Goal: Task Accomplishment & Management: Complete application form

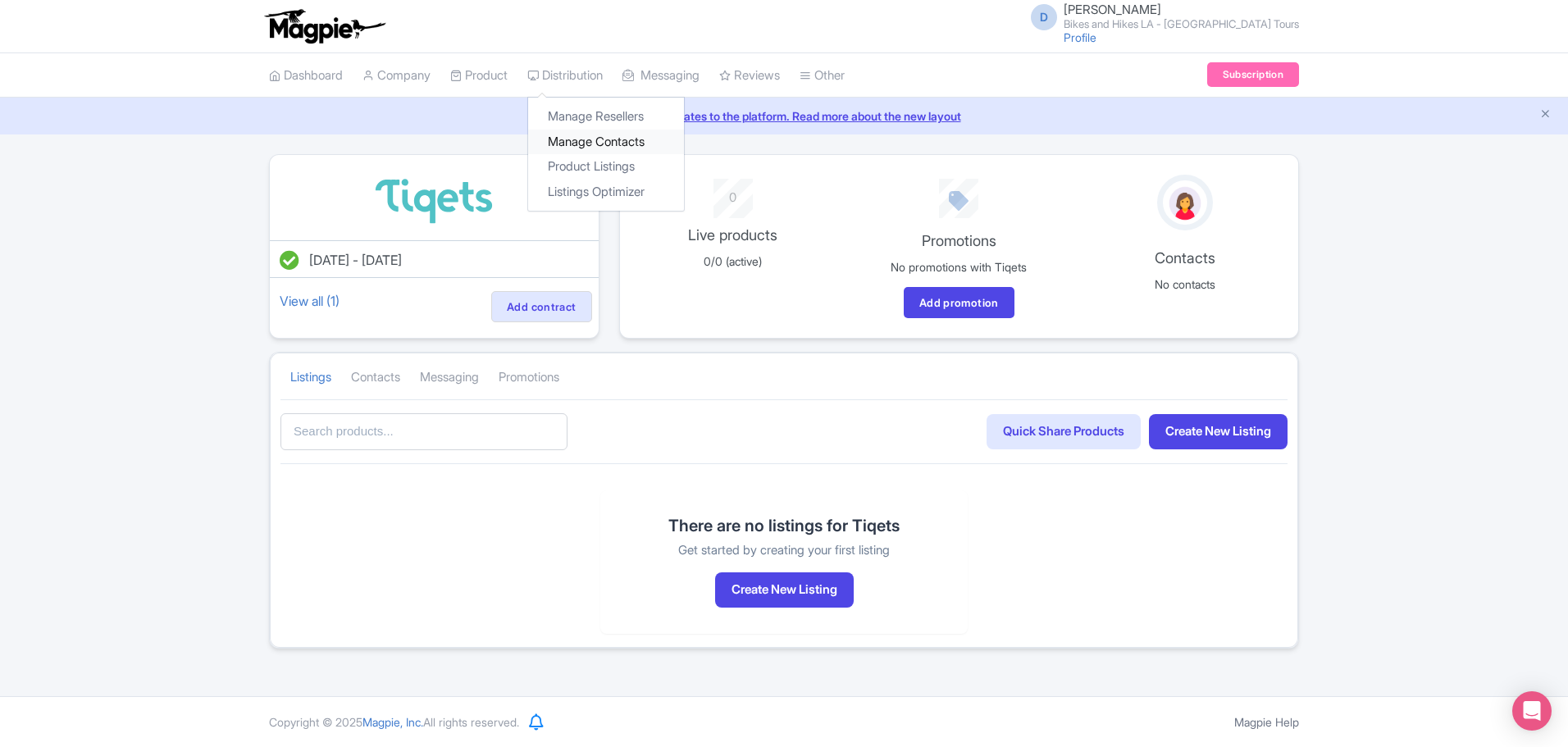
click at [649, 138] on link "Manage Contacts" at bounding box center [606, 142] width 156 height 25
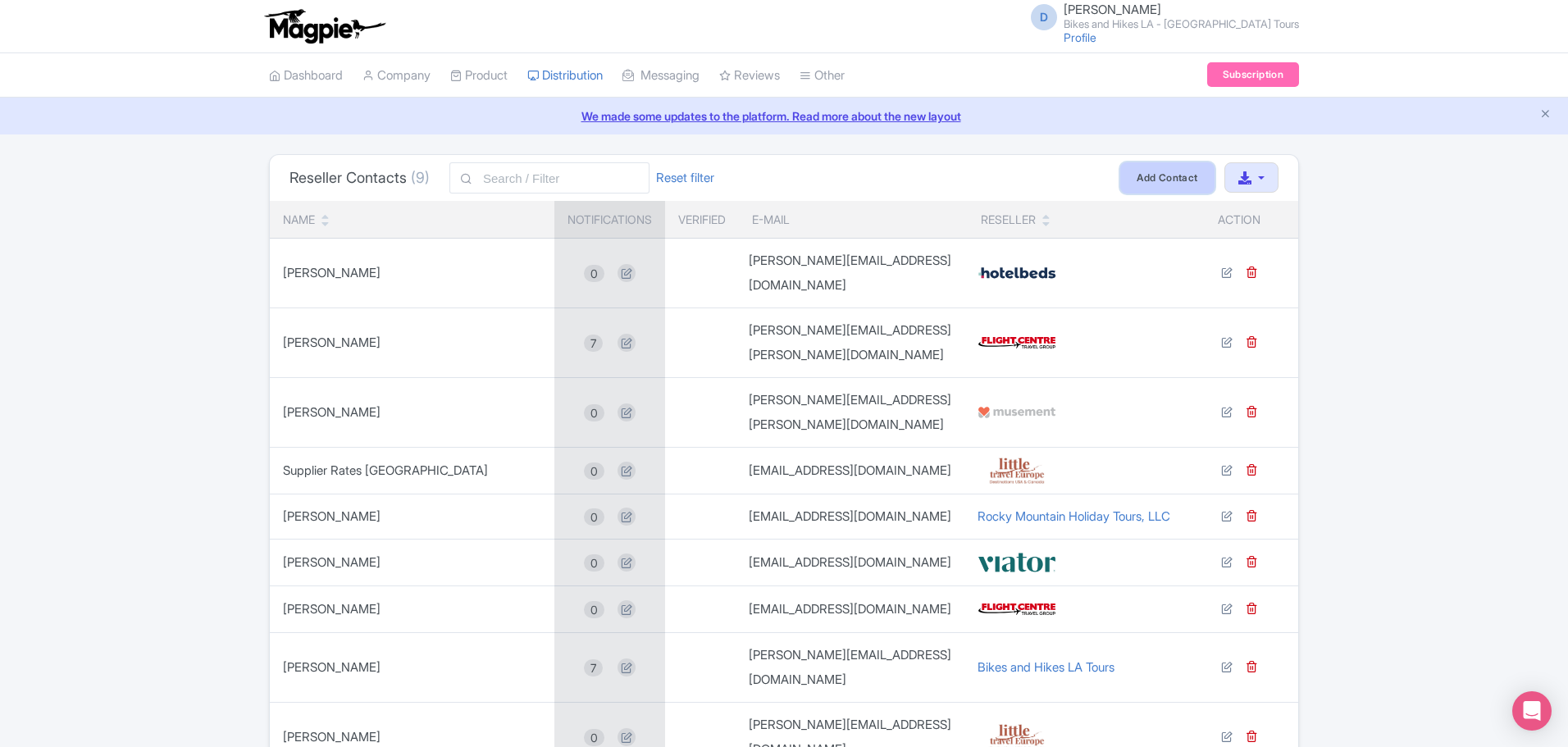
click at [1150, 177] on link "Add Contact" at bounding box center [1167, 177] width 93 height 30
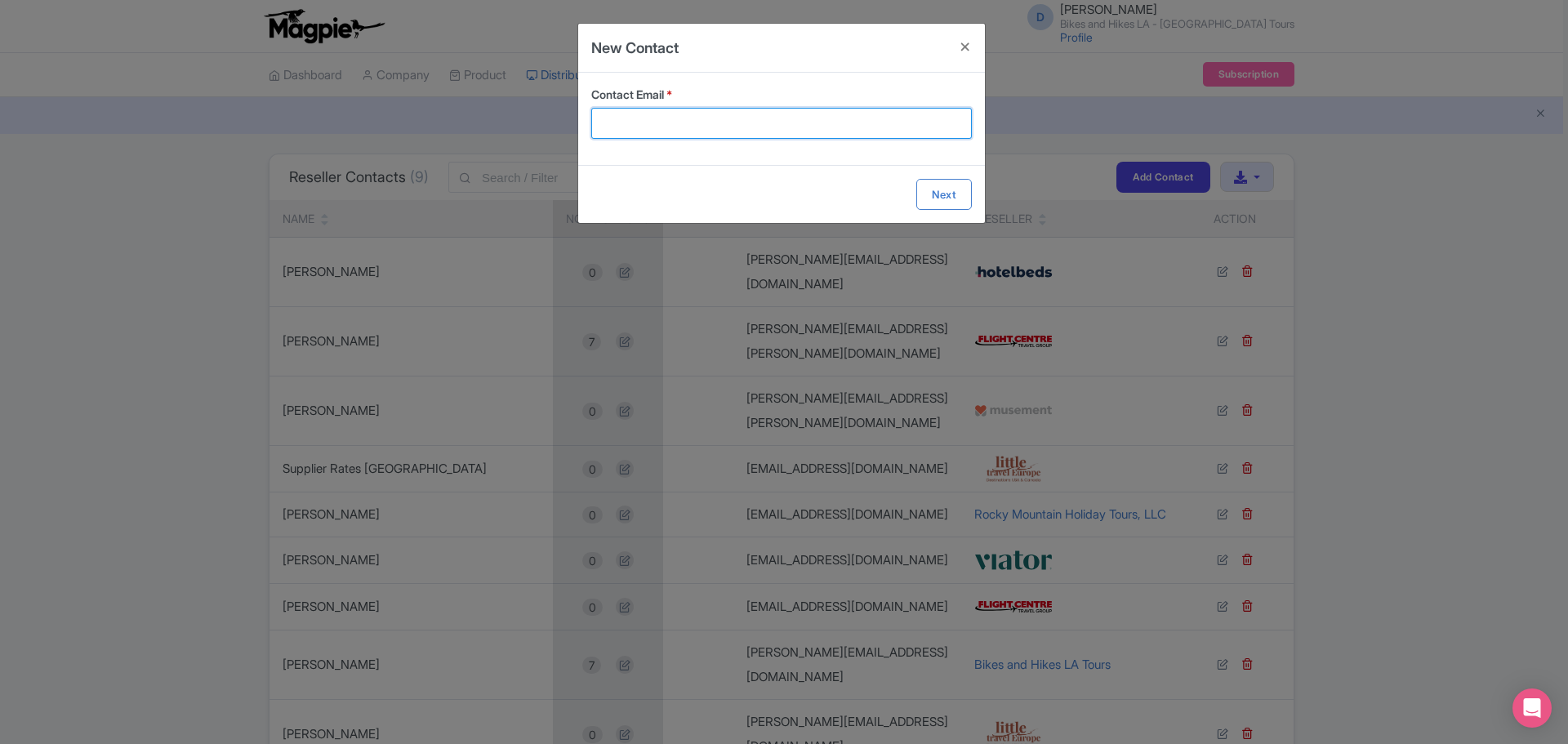
click at [664, 116] on input "Contact Email *" at bounding box center [781, 123] width 381 height 31
paste input "Lynsay Saunders <lynsay.saunders@tiqets.com>"
drag, startPoint x: 706, startPoint y: 125, endPoint x: 559, endPoint y: 125, distance: 147.0
click at [559, 125] on div "New Contact Contact Email * Lynsay Saunders <lynsay.saunders@tiqets.com> Next" at bounding box center [784, 372] width 1568 height 744
click at [828, 123] on input "lynsay.saunders@tiqets.com>" at bounding box center [781, 123] width 381 height 31
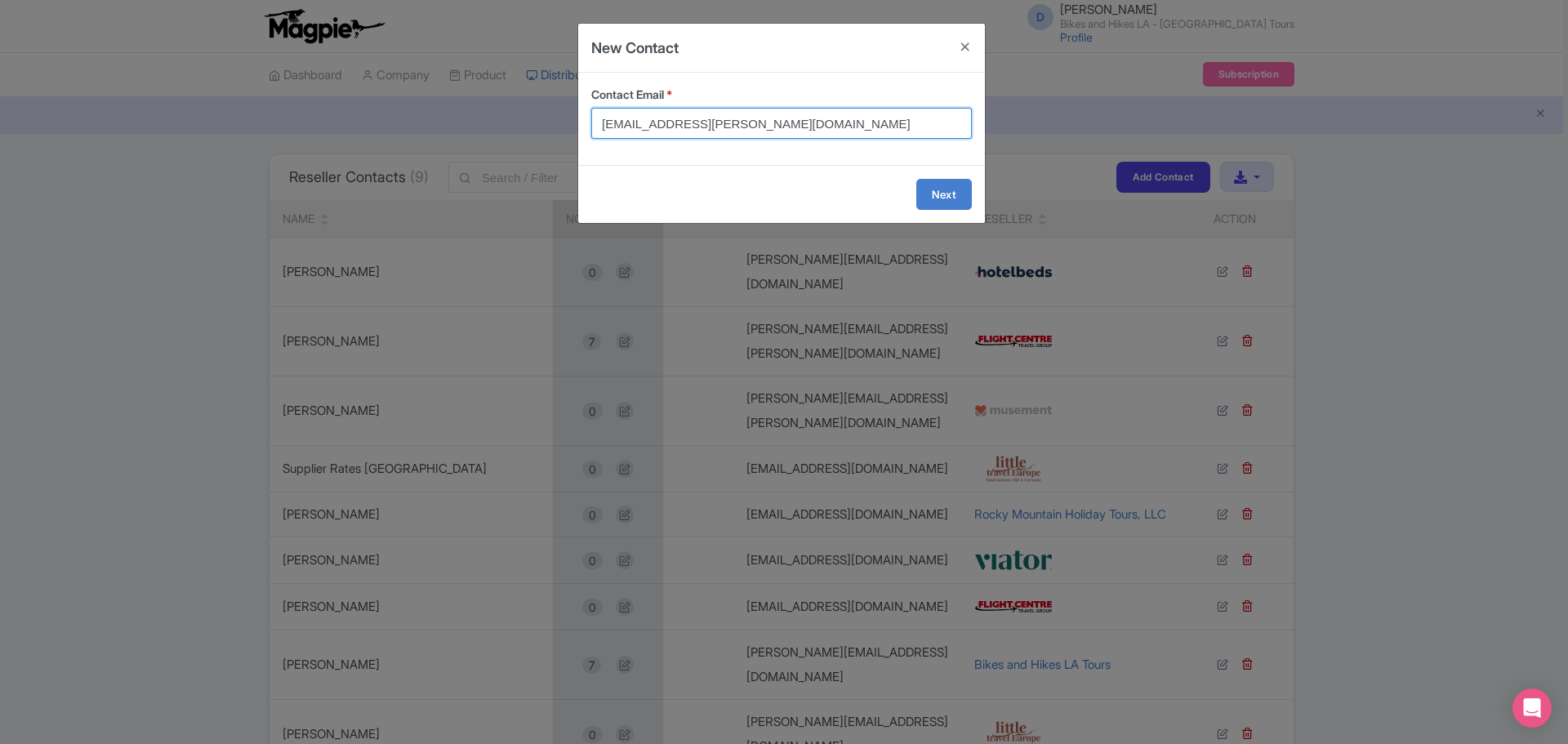
type input "lynsay.saunders@tiqets.com"
click at [928, 194] on form "Contact Email * lynsay.saunders@tiqets.com Next" at bounding box center [781, 148] width 407 height 151
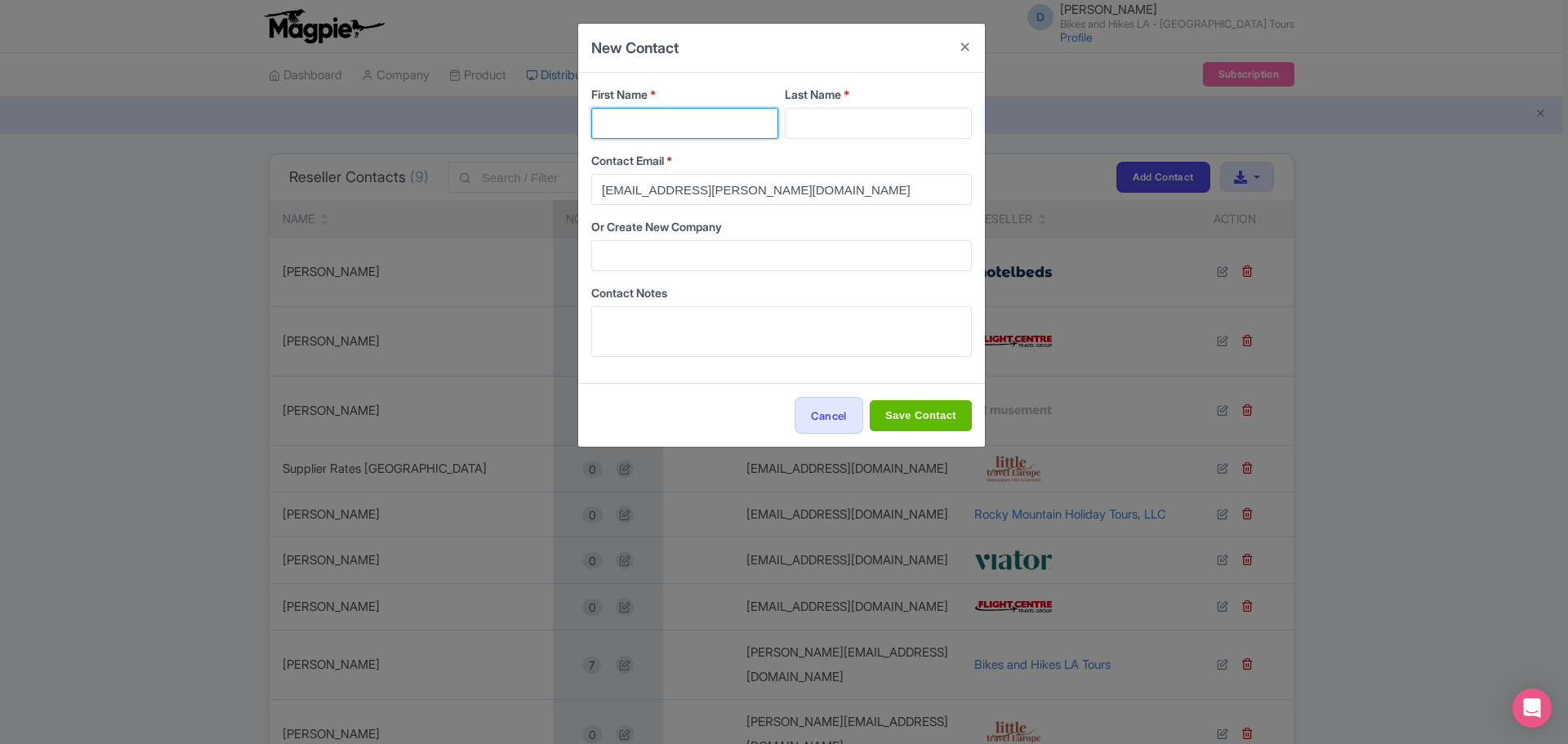
click at [649, 124] on input "First Name *" at bounding box center [684, 123] width 187 height 31
paste input "Lynsay Saunders <"
click at [655, 125] on input "Lynsay Saunders <" at bounding box center [684, 123] width 187 height 31
type input "Lynsay <"
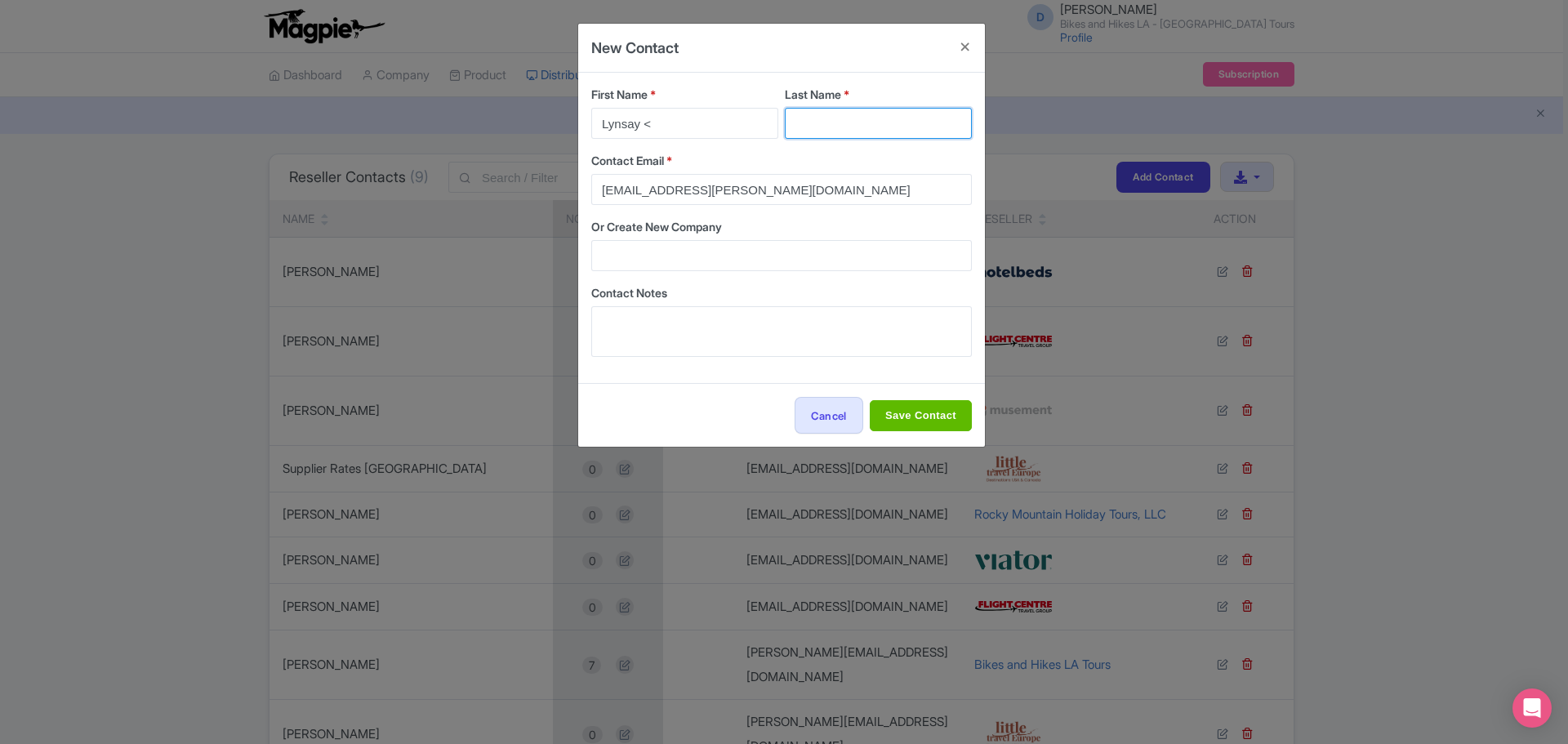
click at [835, 126] on input "Last Name *" at bounding box center [878, 123] width 187 height 31
paste input "Saunders"
type input "Saunders"
click at [695, 126] on input "Lynsay <" at bounding box center [684, 123] width 187 height 31
type input "Lynsay"
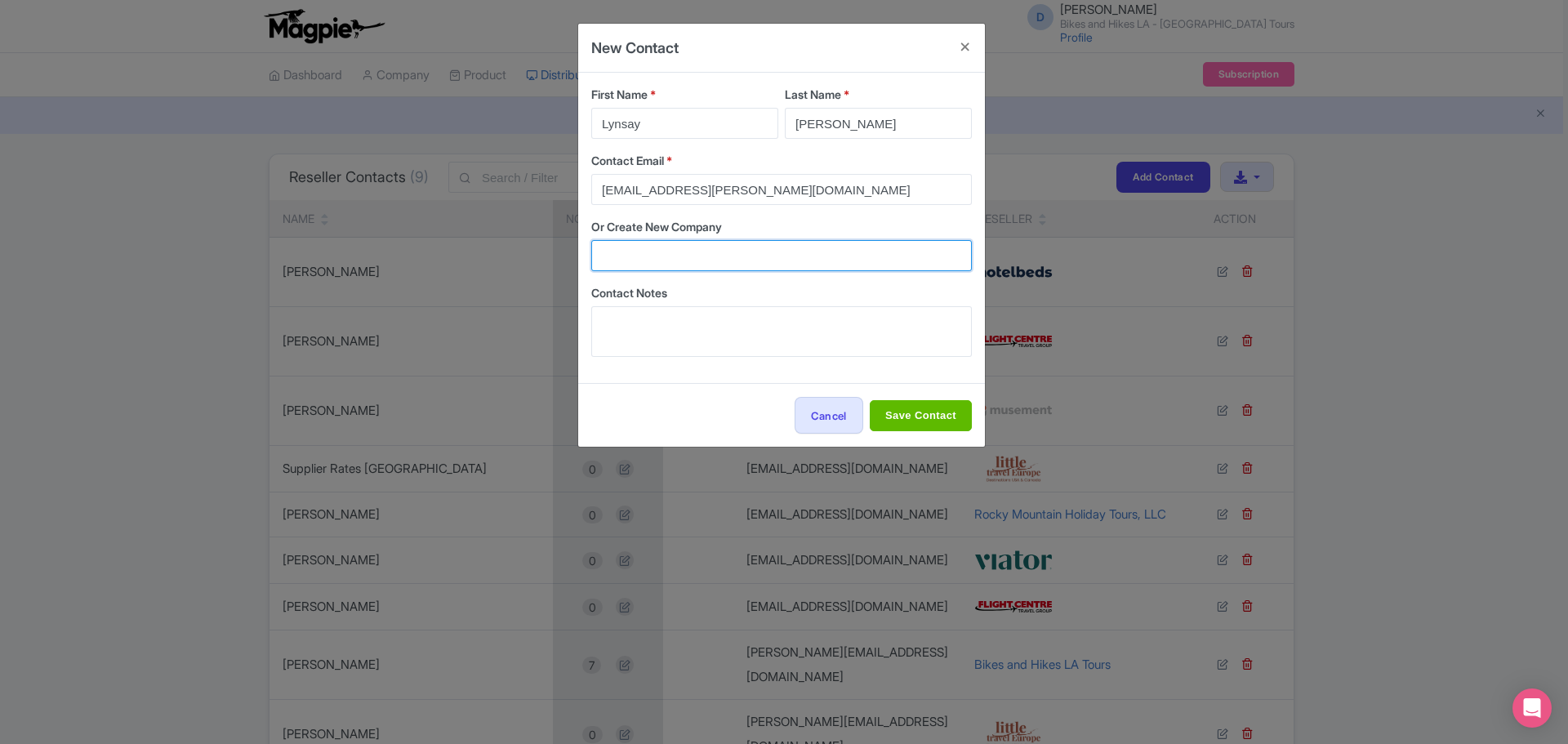
click at [689, 245] on input "Or Create New Company" at bounding box center [781, 255] width 381 height 31
type input "T"
click at [906, 220] on label "Or Create New Company" at bounding box center [781, 226] width 381 height 17
click at [906, 240] on input "Or Create New Company" at bounding box center [781, 255] width 381 height 31
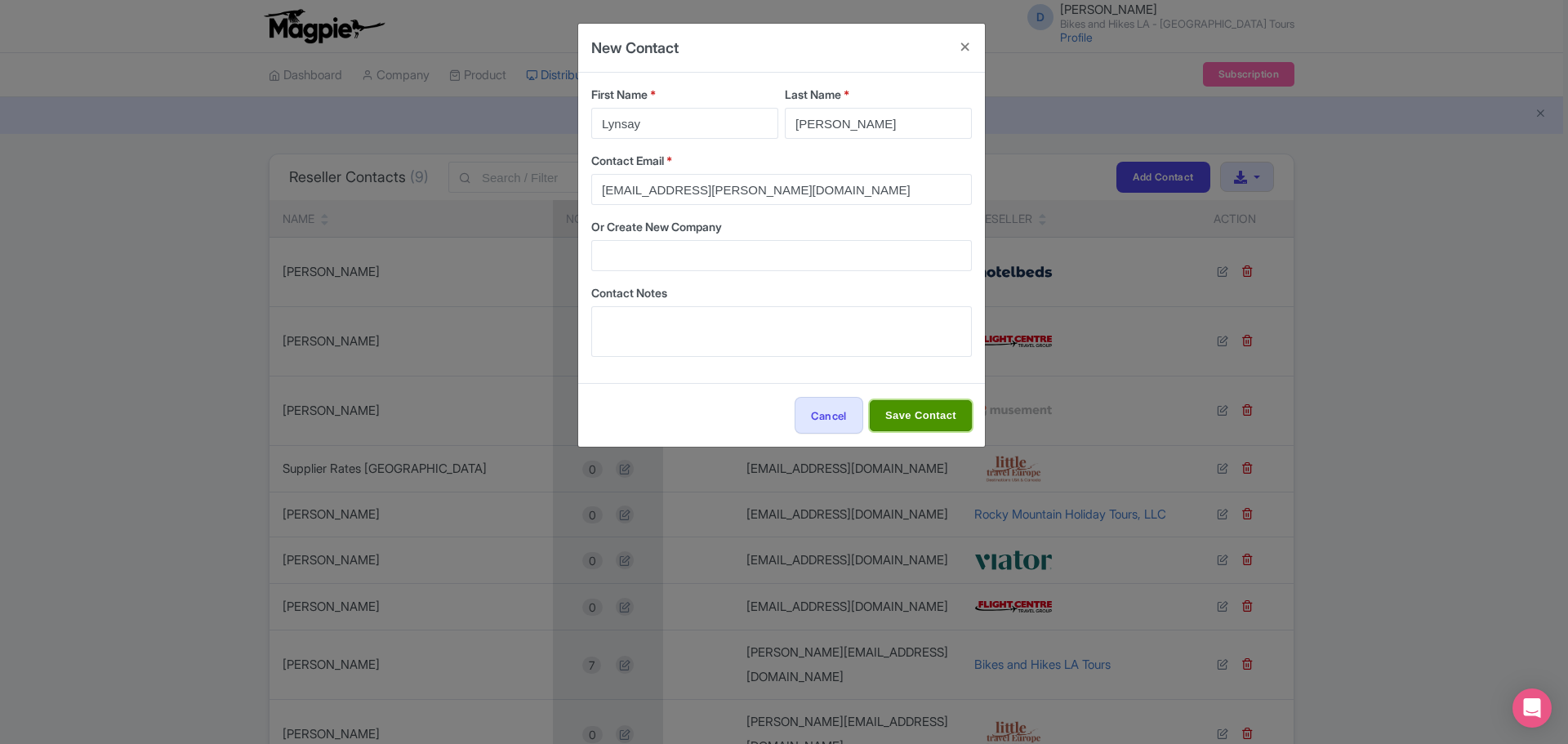
click at [903, 417] on input "Save Contact" at bounding box center [920, 416] width 102 height 31
type input "Save Contact"
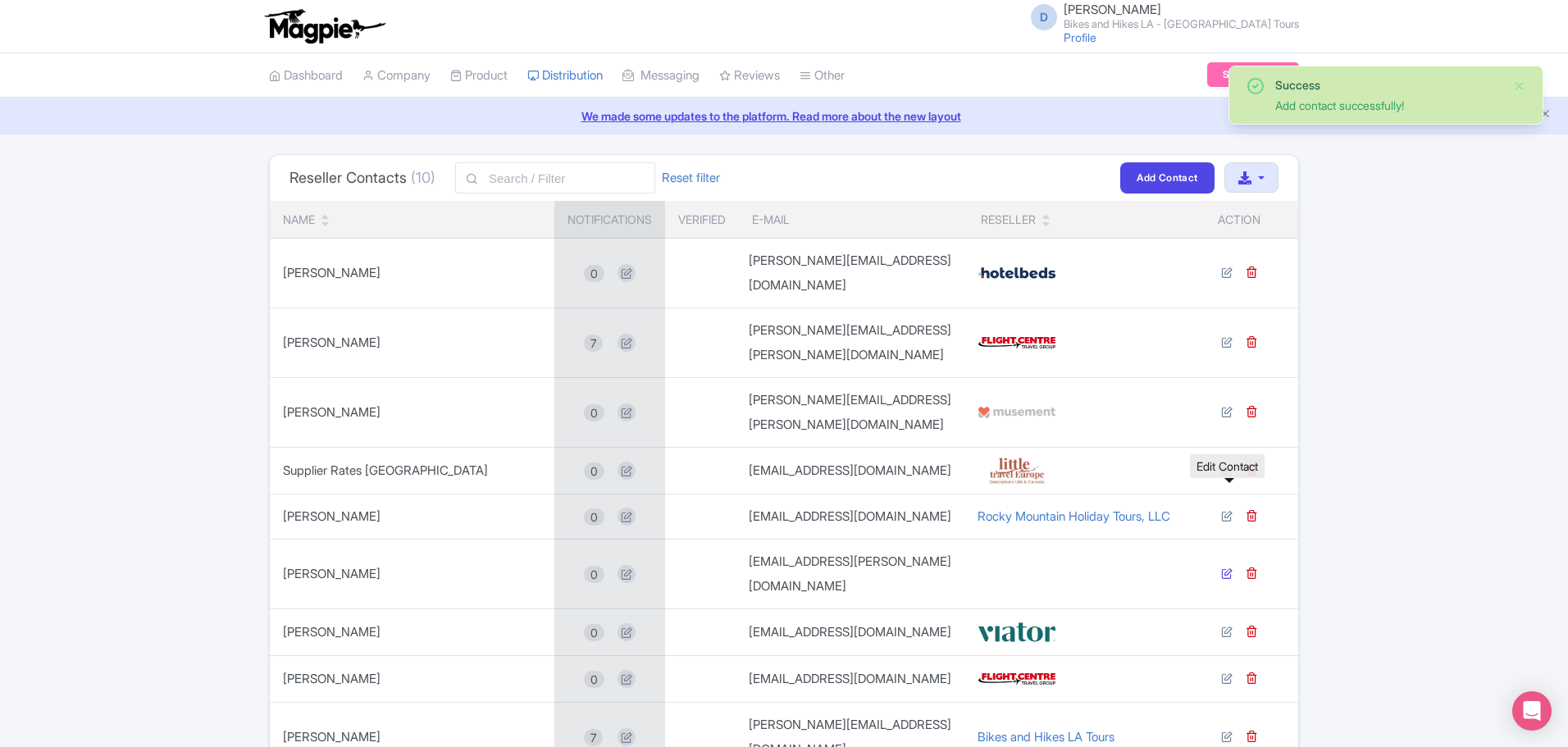
click at [1229, 567] on icon at bounding box center [1227, 572] width 12 height 12
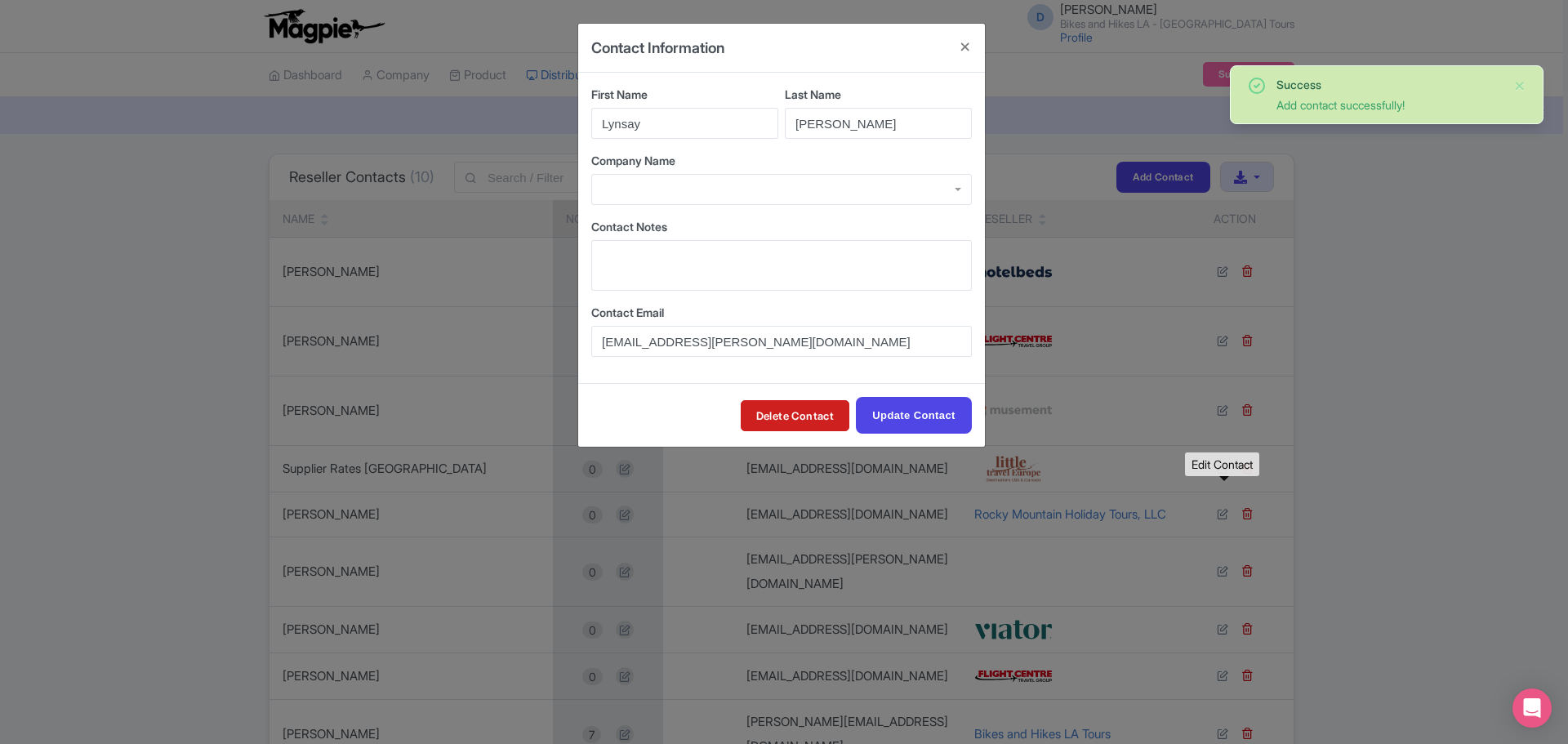
click at [953, 193] on div at bounding box center [781, 189] width 381 height 31
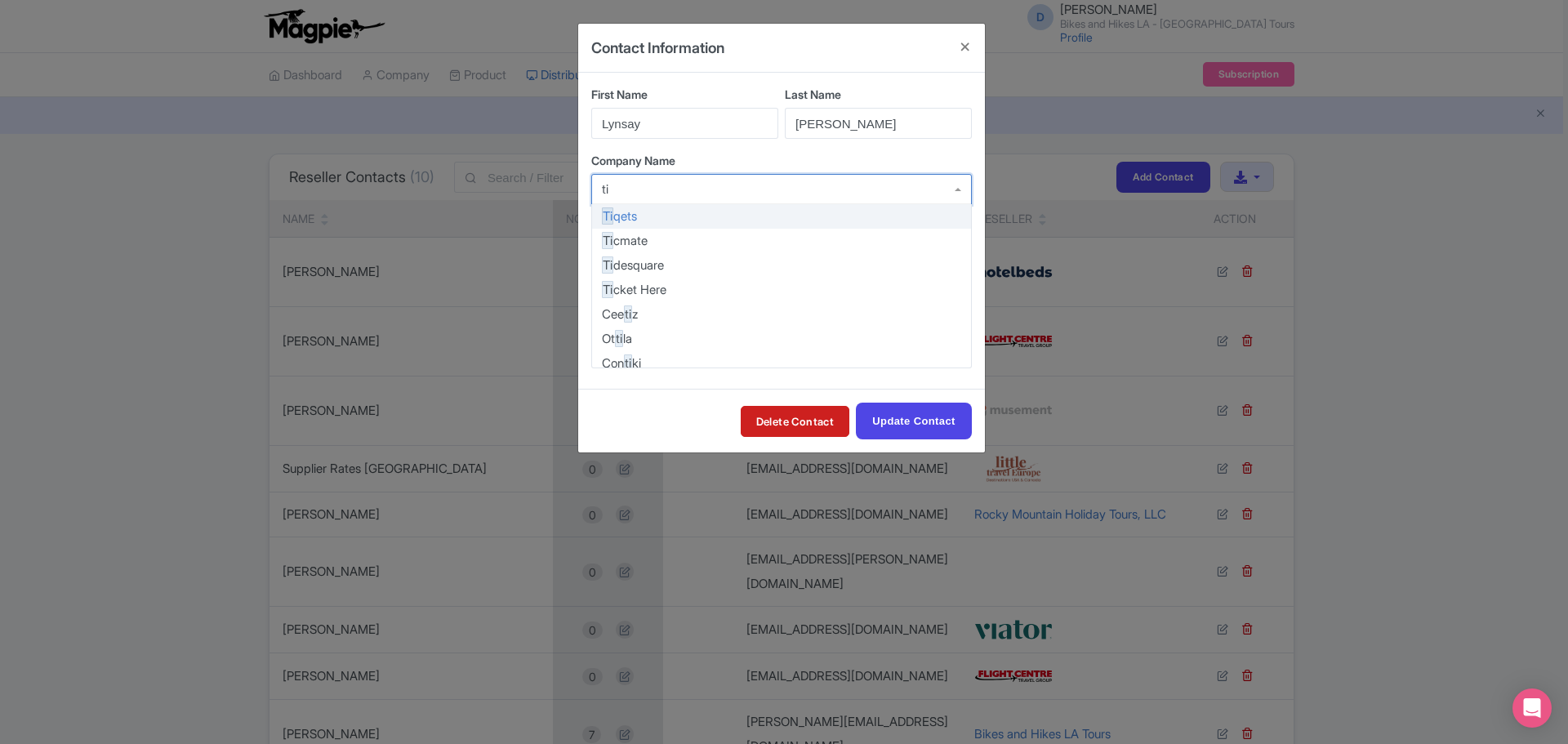
type input "tiq"
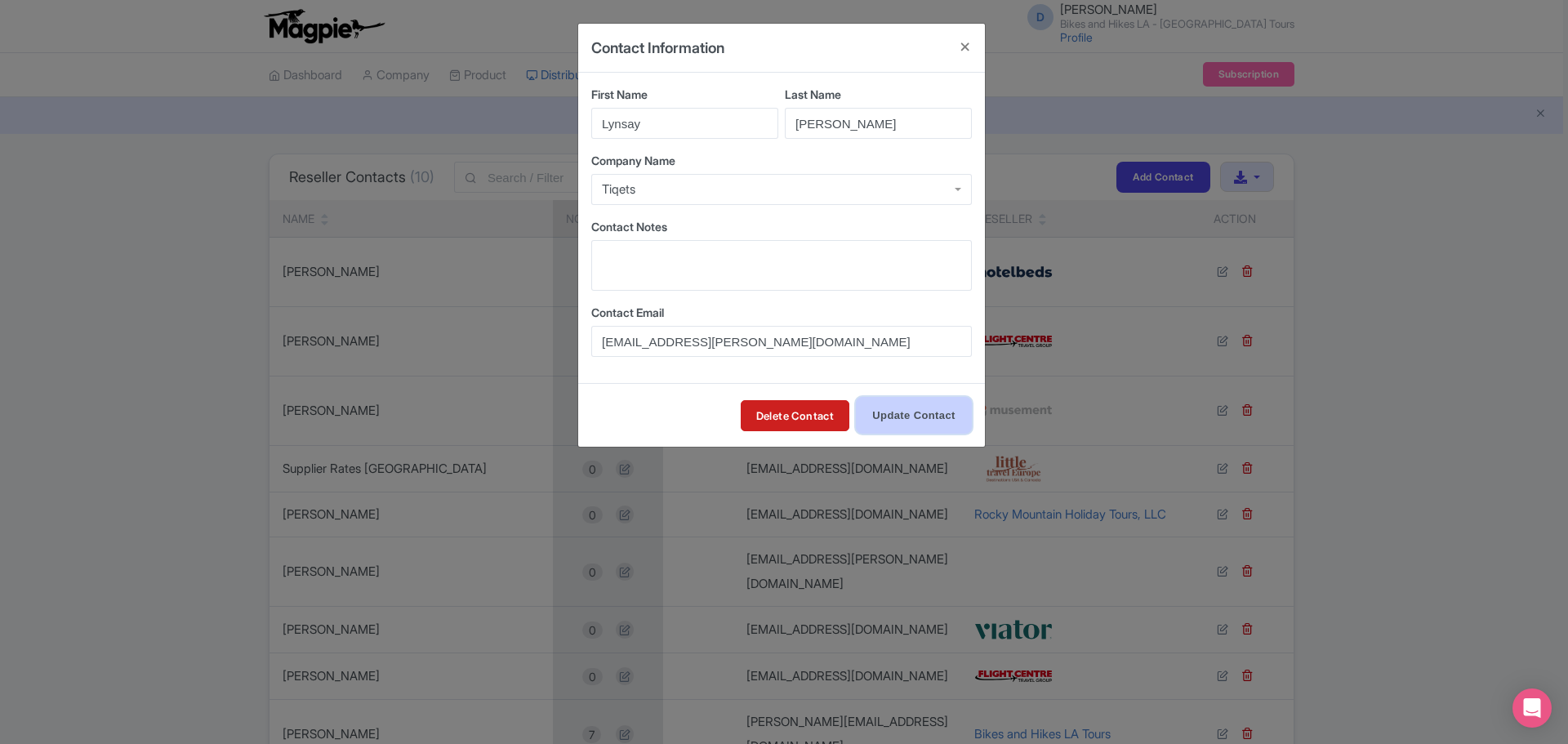
click at [919, 415] on input "Update Contact" at bounding box center [914, 415] width 116 height 37
type input "Update Contact"
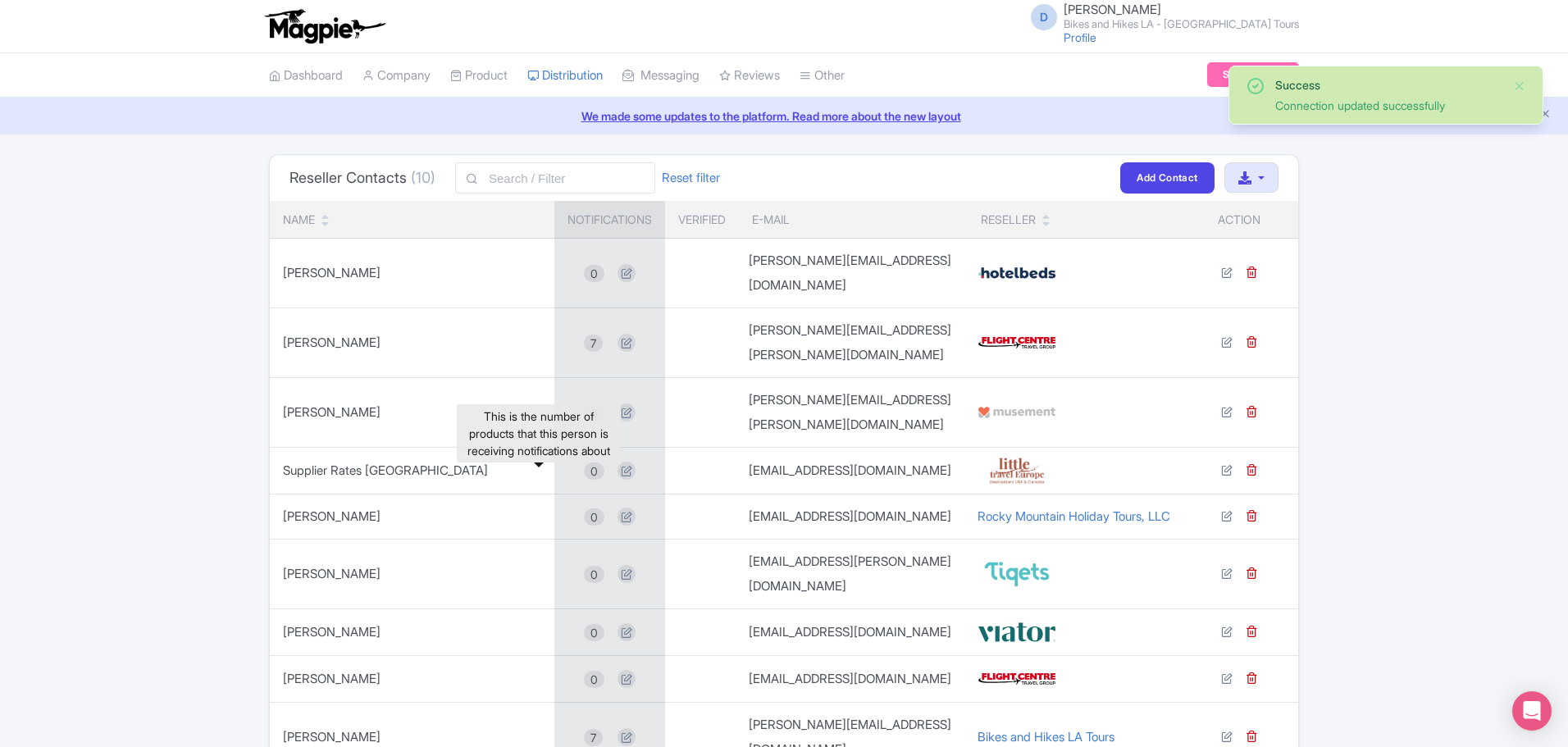
click at [584, 566] on span "0" at bounding box center [594, 574] width 21 height 17
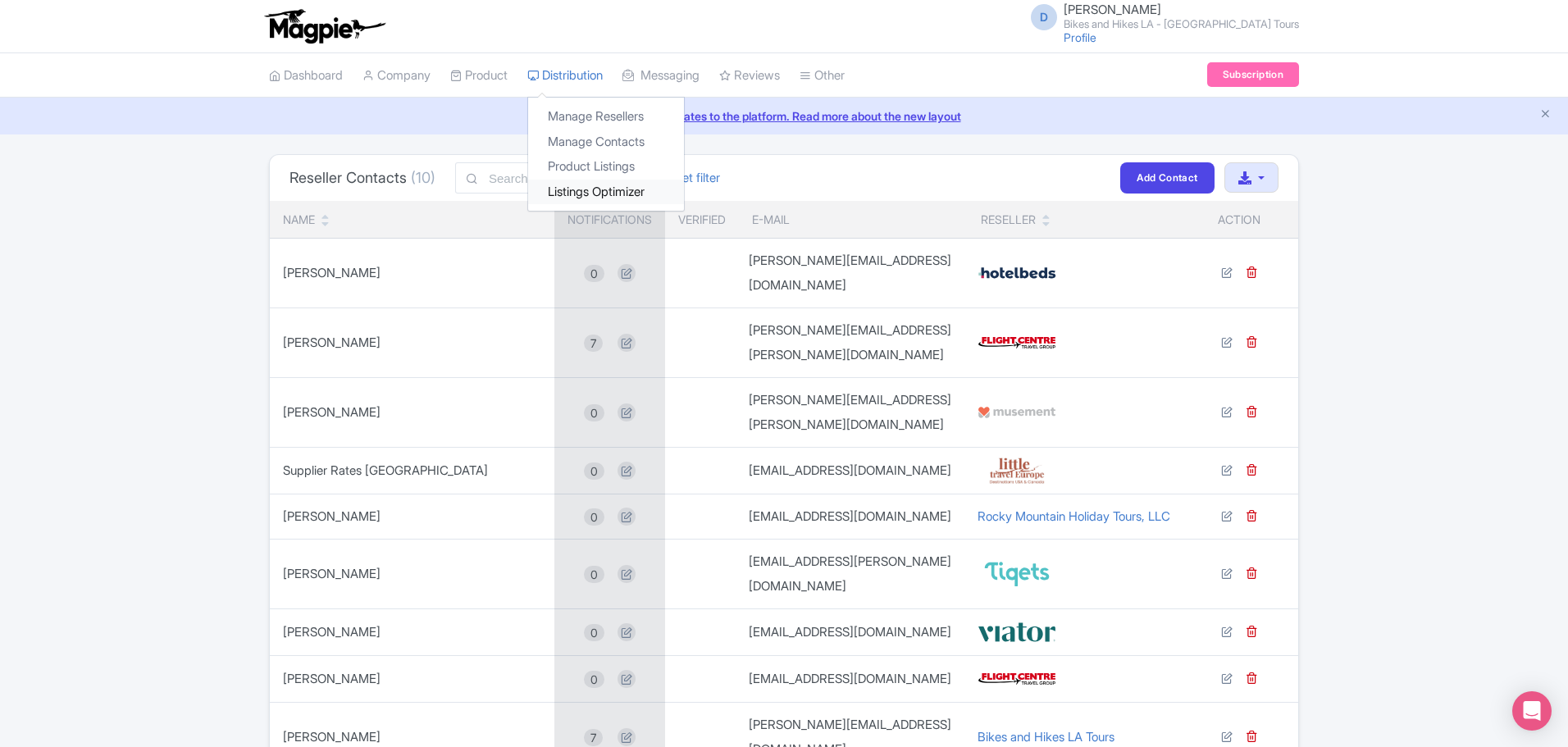
click at [573, 191] on link "Listings Optimizer" at bounding box center [606, 192] width 156 height 25
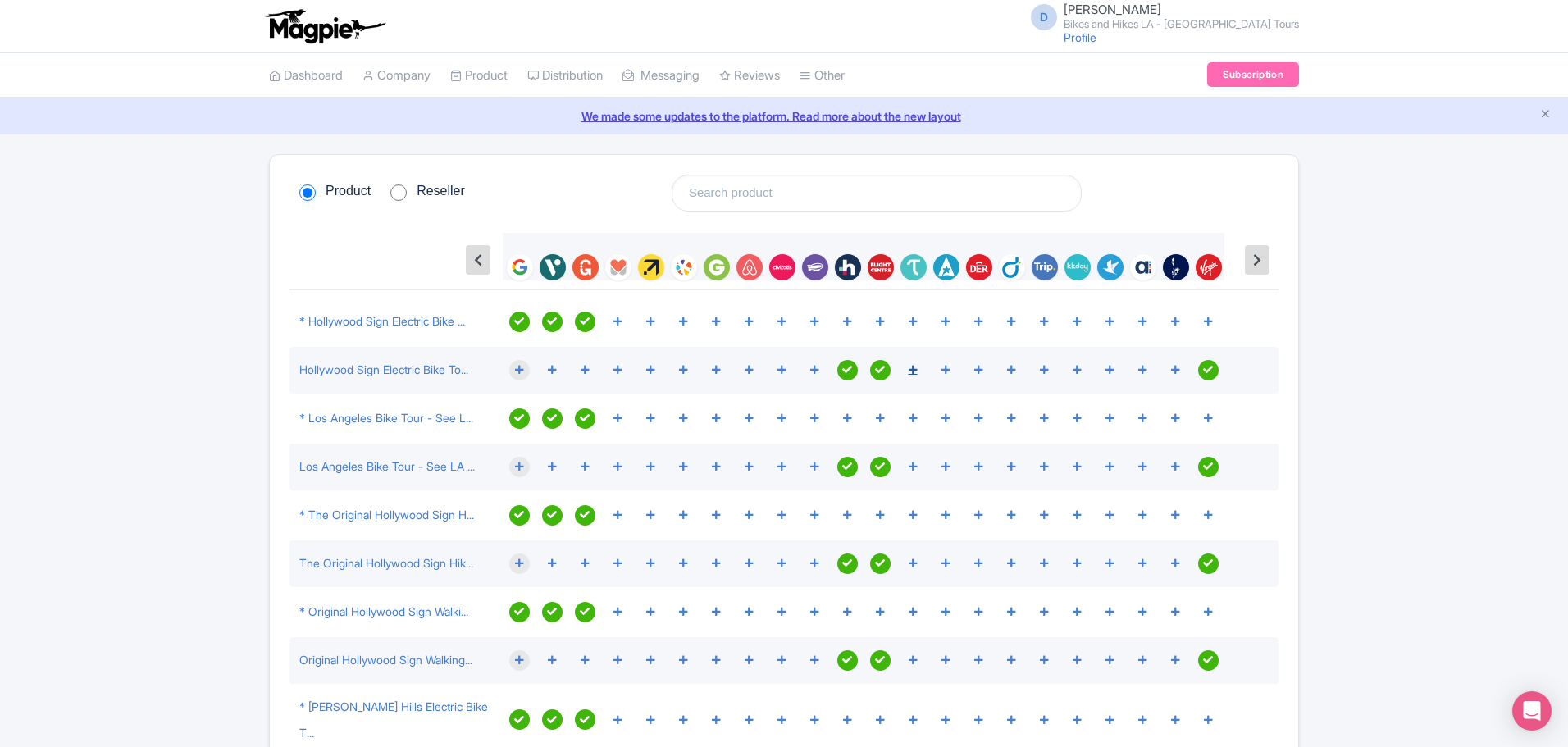
click at [909, 369] on icon at bounding box center [913, 369] width 9 height 10
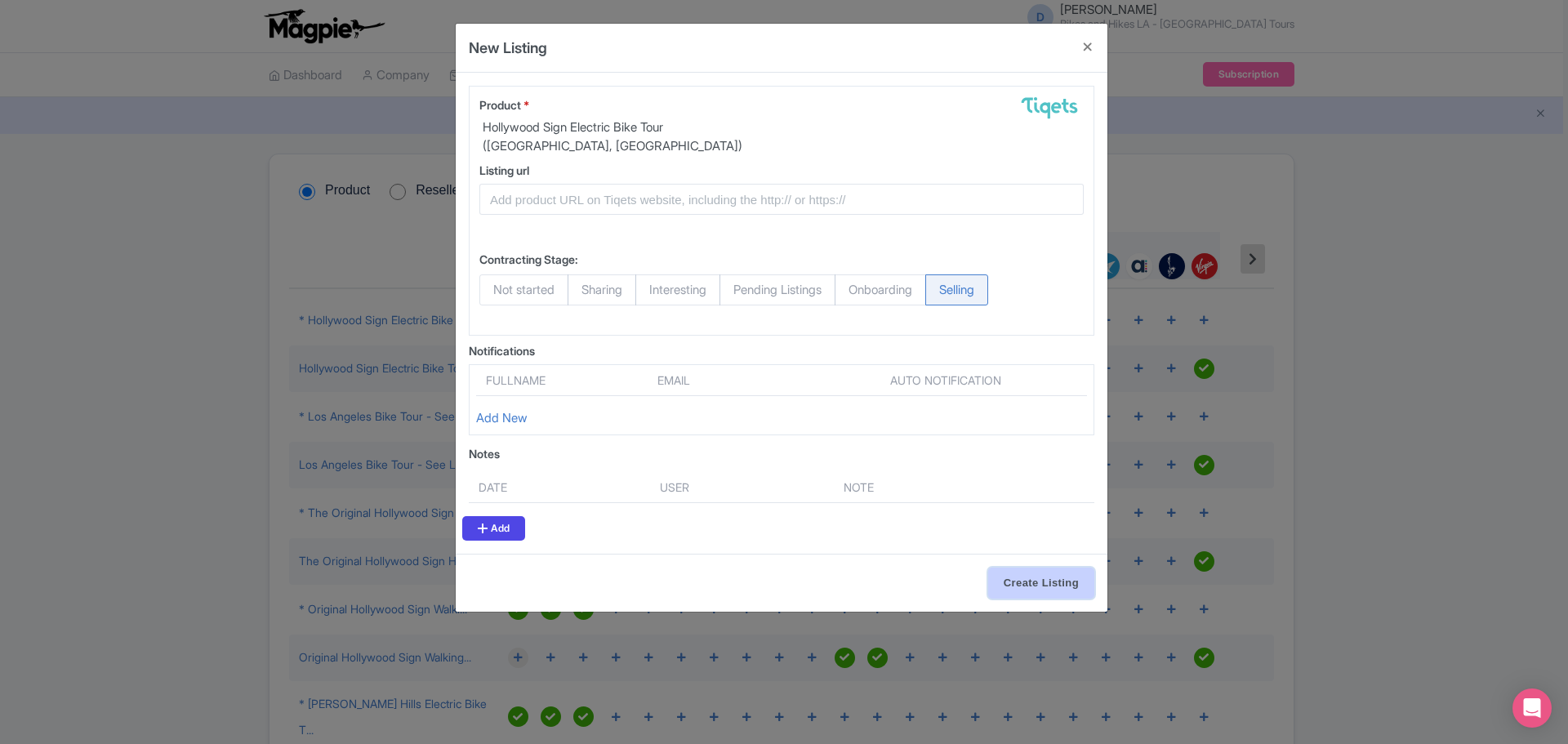
click at [1040, 578] on input "Create Listing" at bounding box center [1041, 583] width 106 height 31
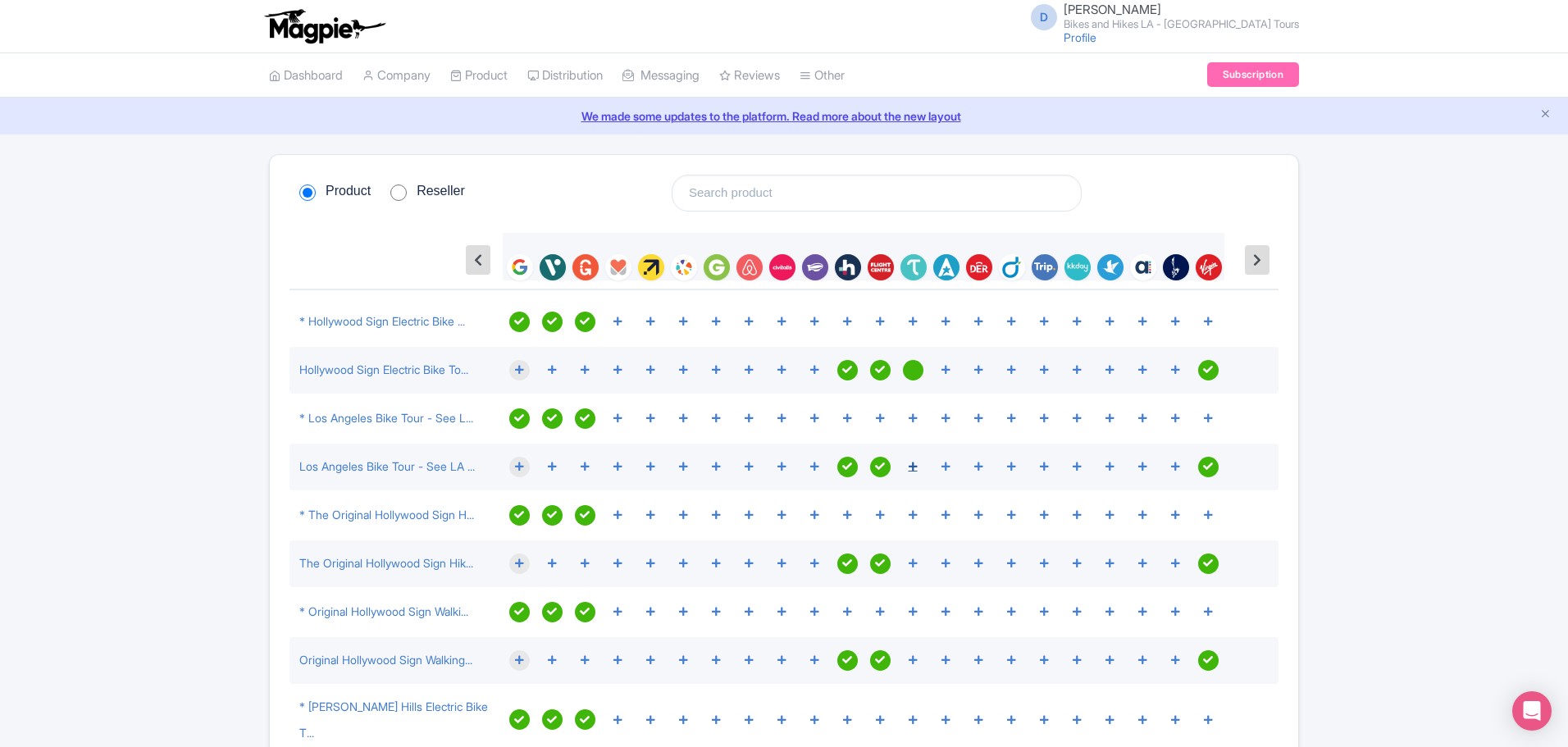
click at [913, 464] on icon at bounding box center [913, 466] width 9 height 10
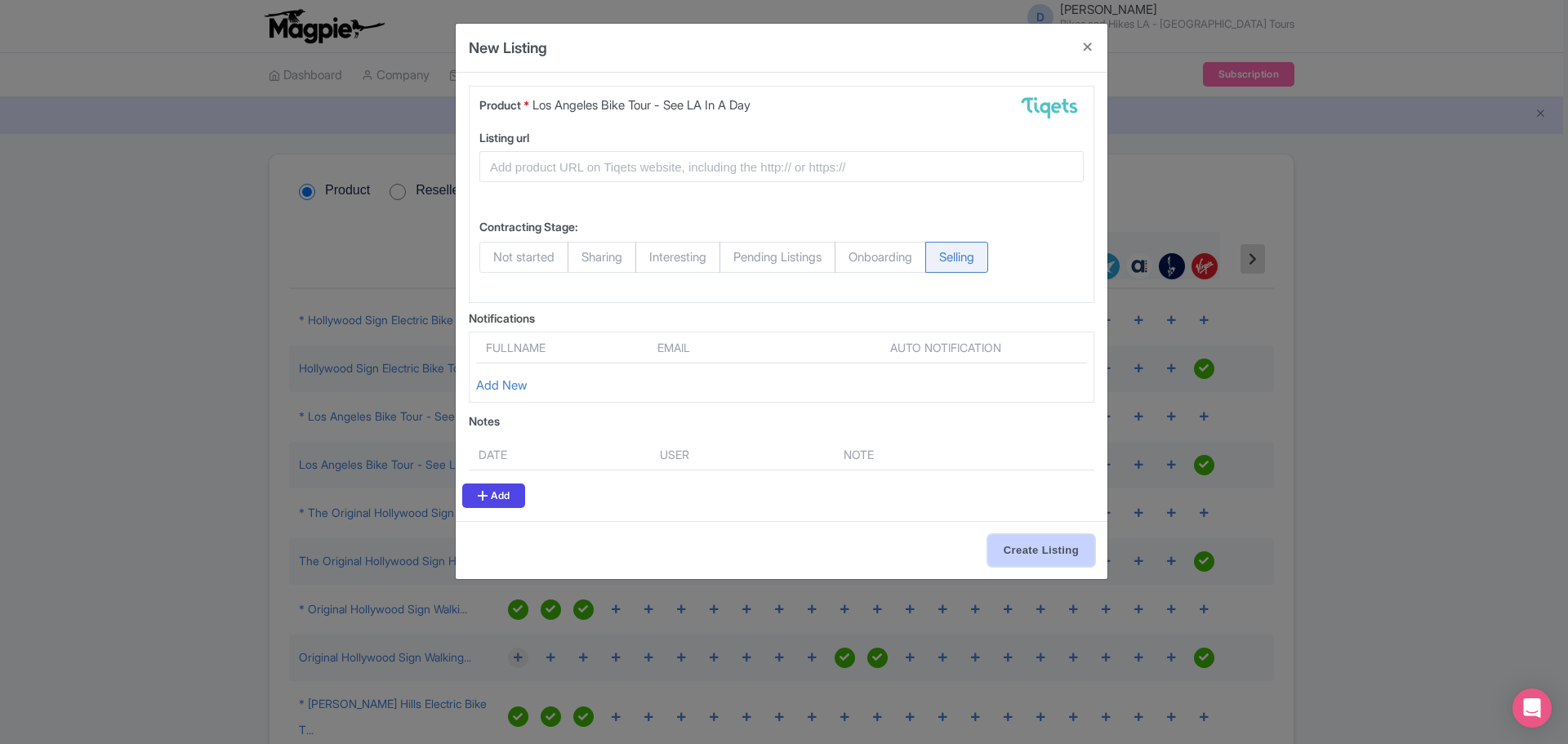
click at [1017, 563] on input "Create Listing" at bounding box center [1041, 550] width 106 height 31
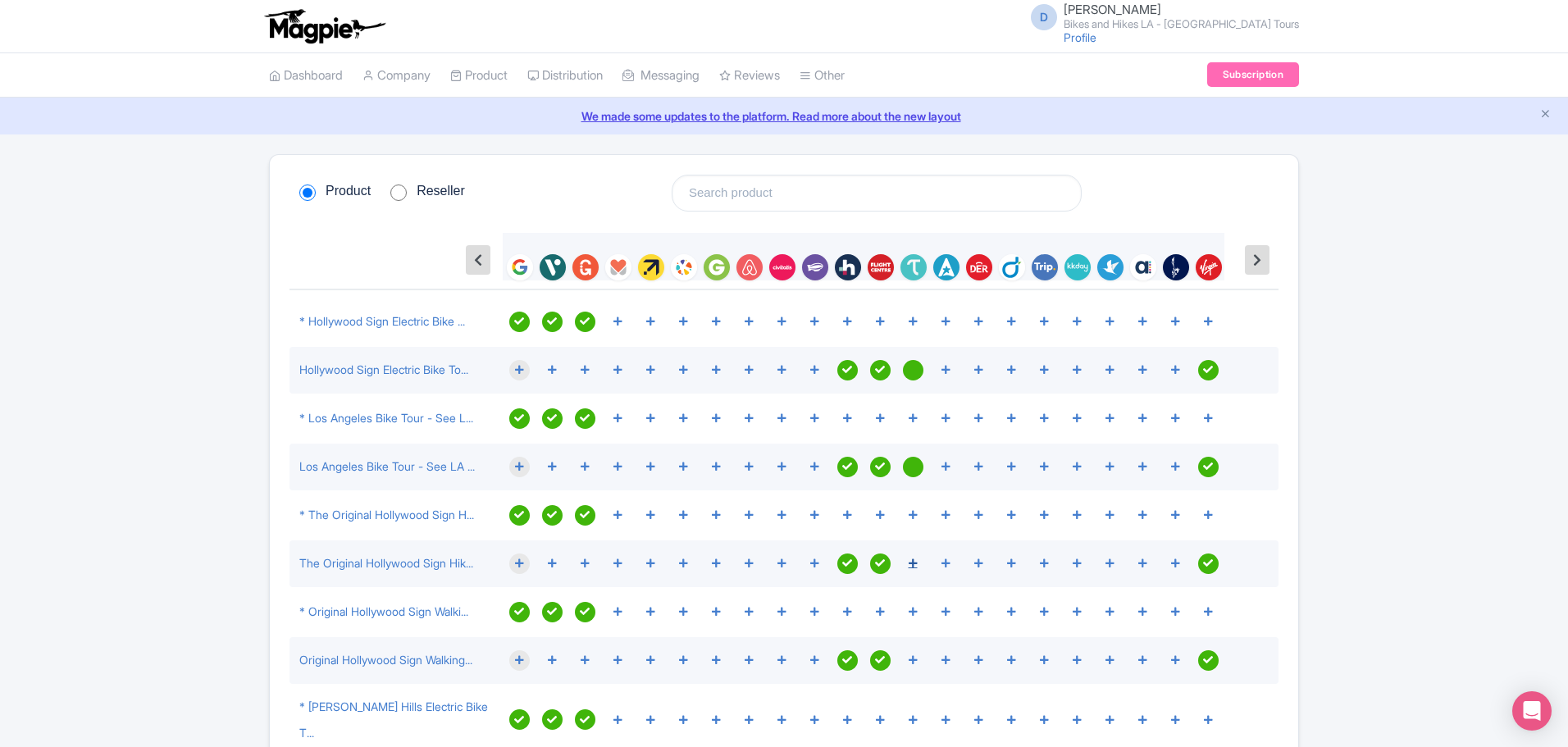
click at [913, 561] on icon at bounding box center [913, 562] width 9 height 10
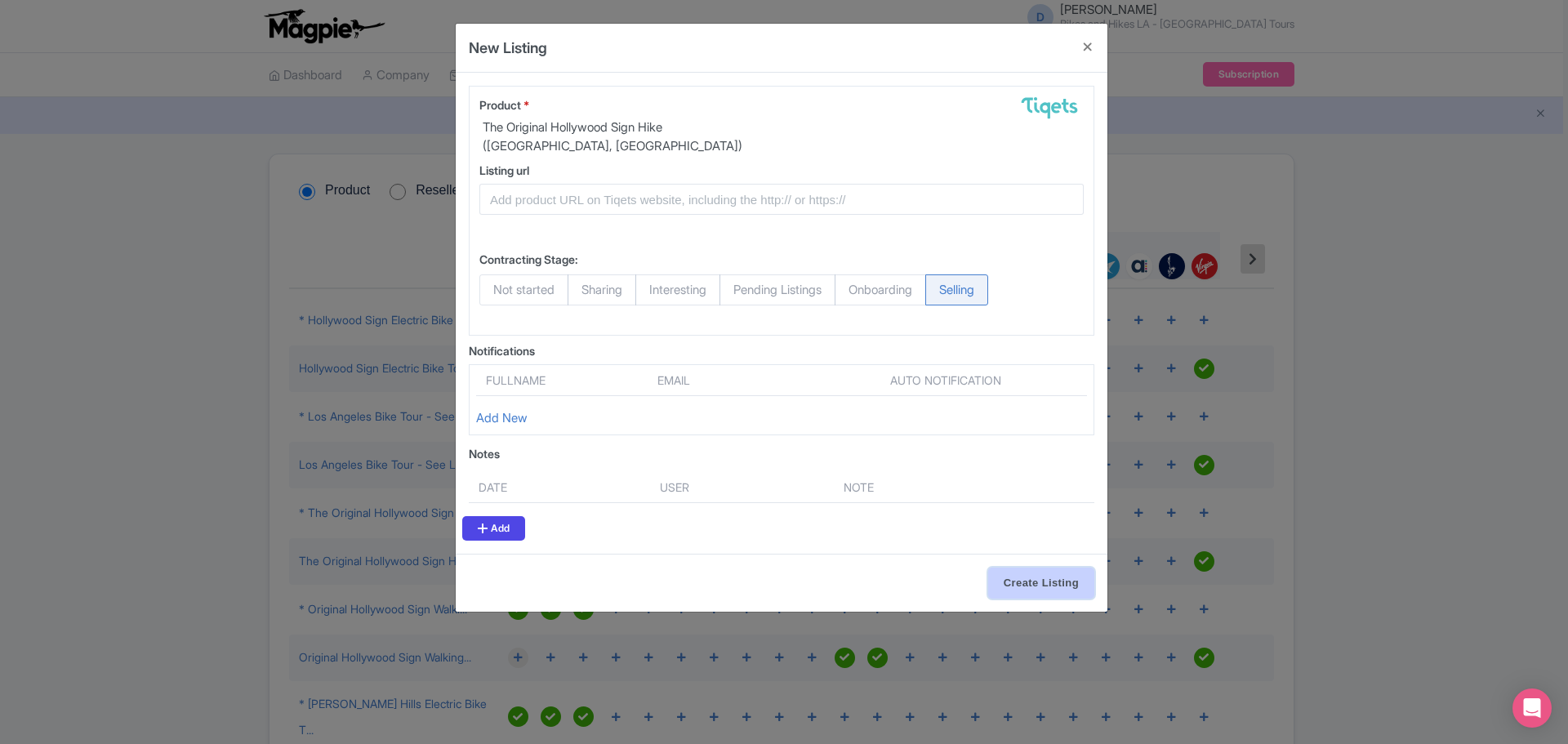
click at [1021, 583] on input "Create Listing" at bounding box center [1041, 583] width 106 height 31
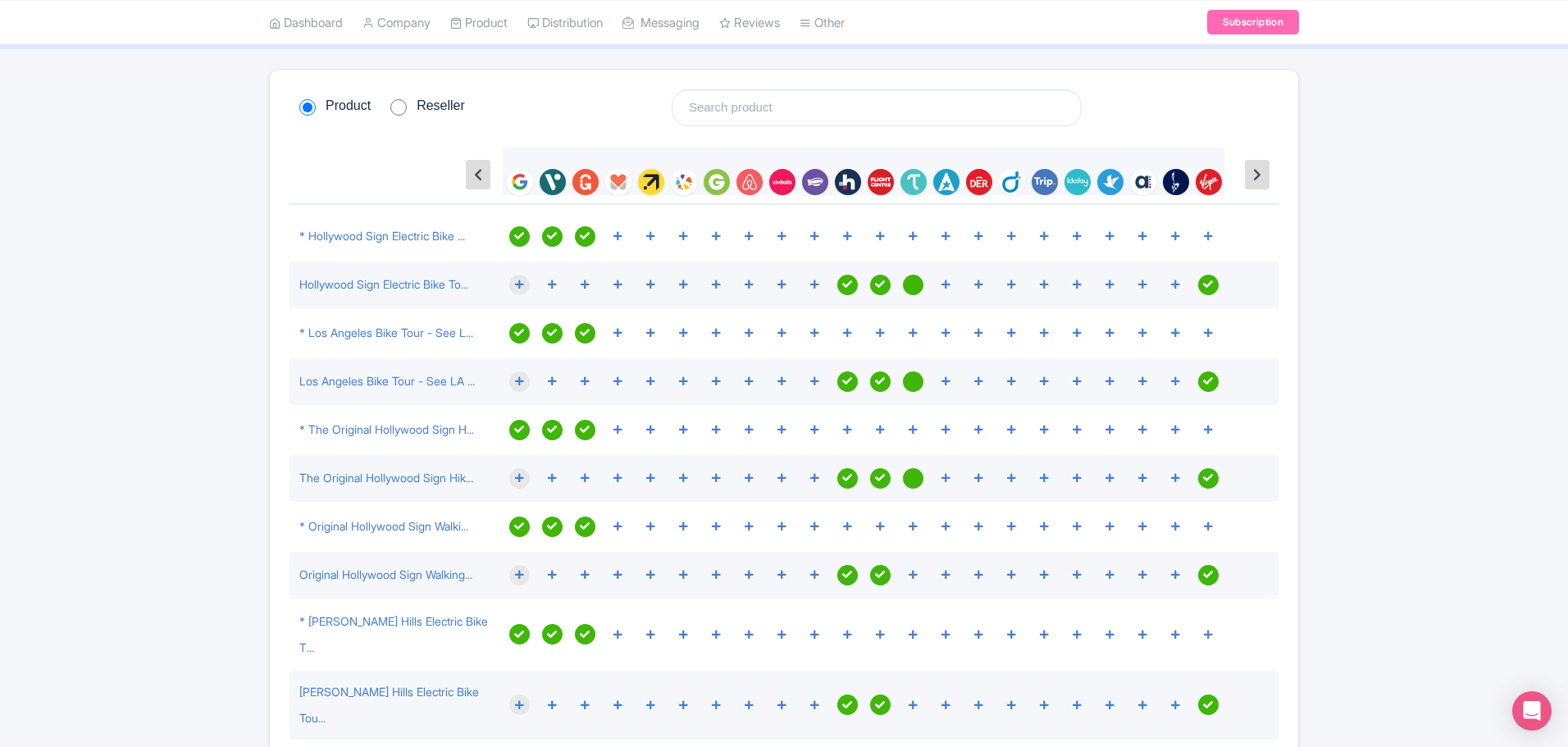
scroll to position [164, 0]
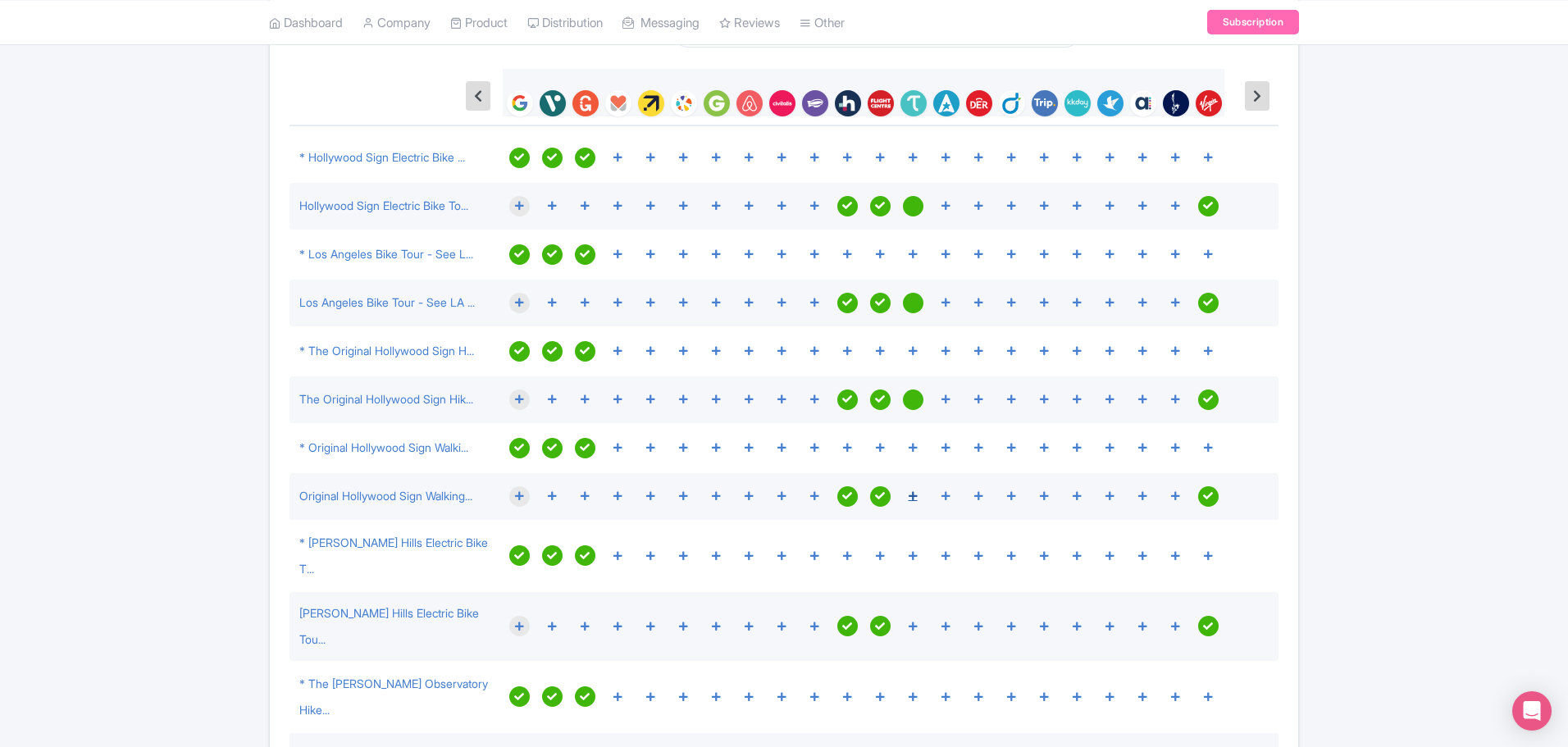
click at [910, 495] on icon at bounding box center [913, 495] width 9 height 10
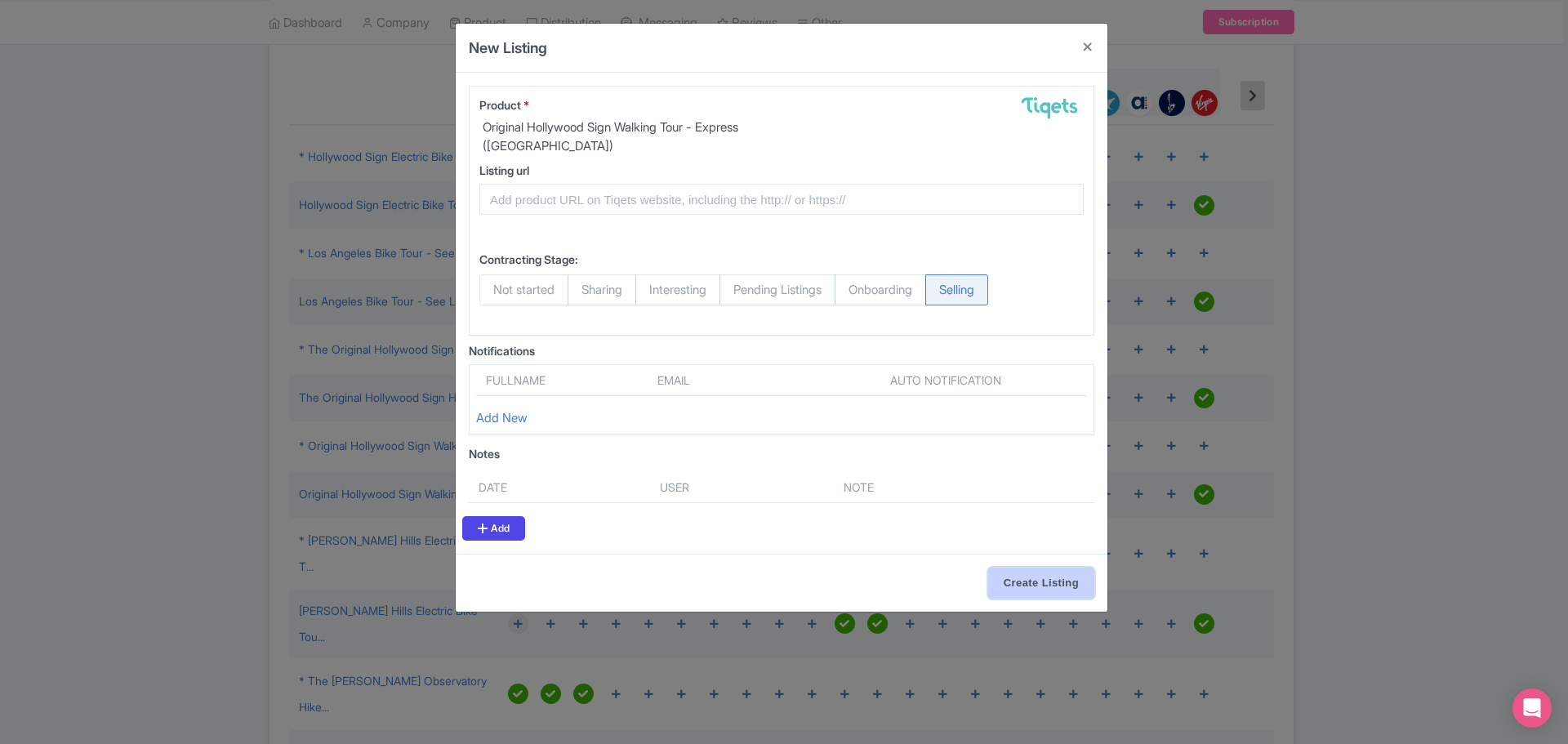
click at [1020, 582] on input "Create Listing" at bounding box center [1041, 583] width 106 height 31
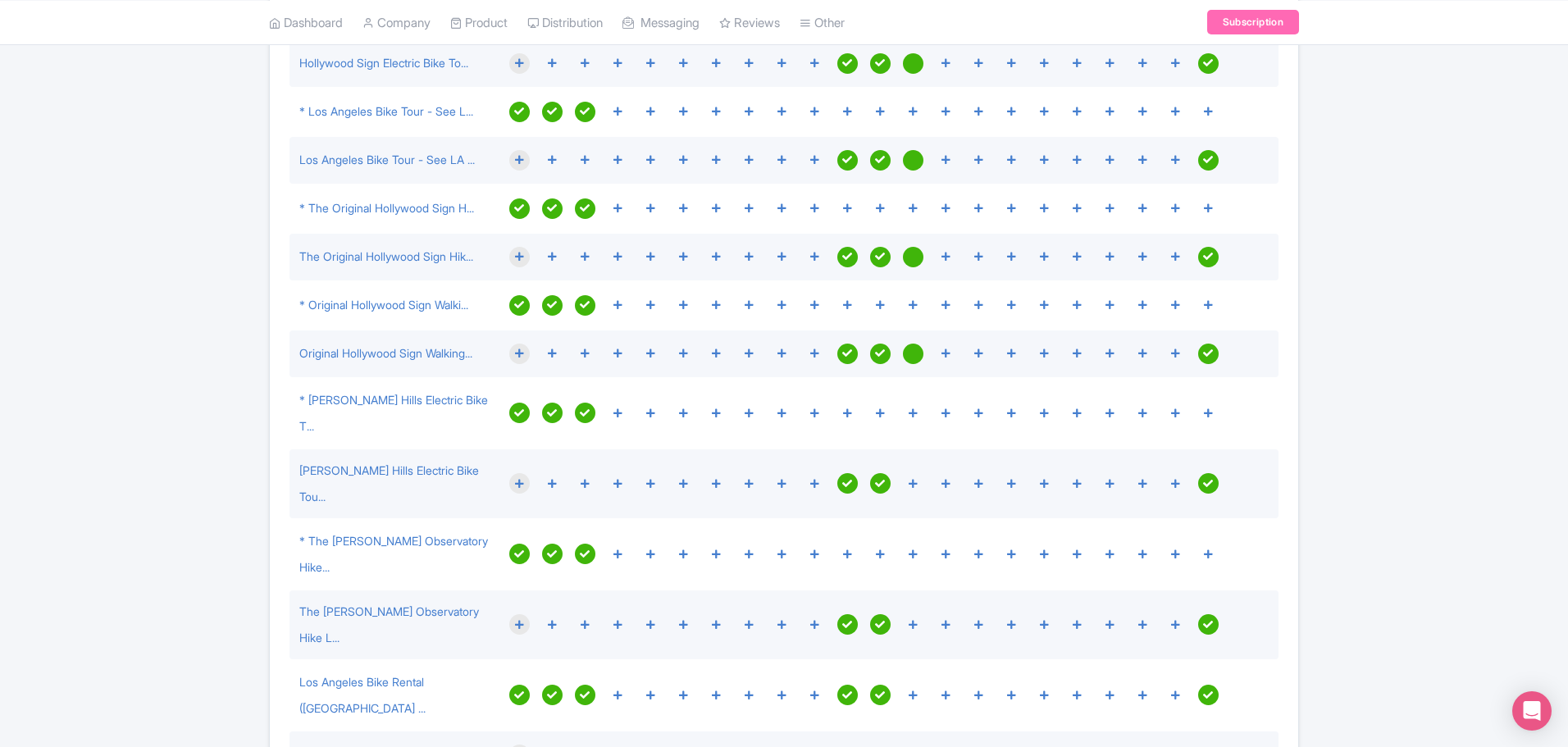
scroll to position [318, 0]
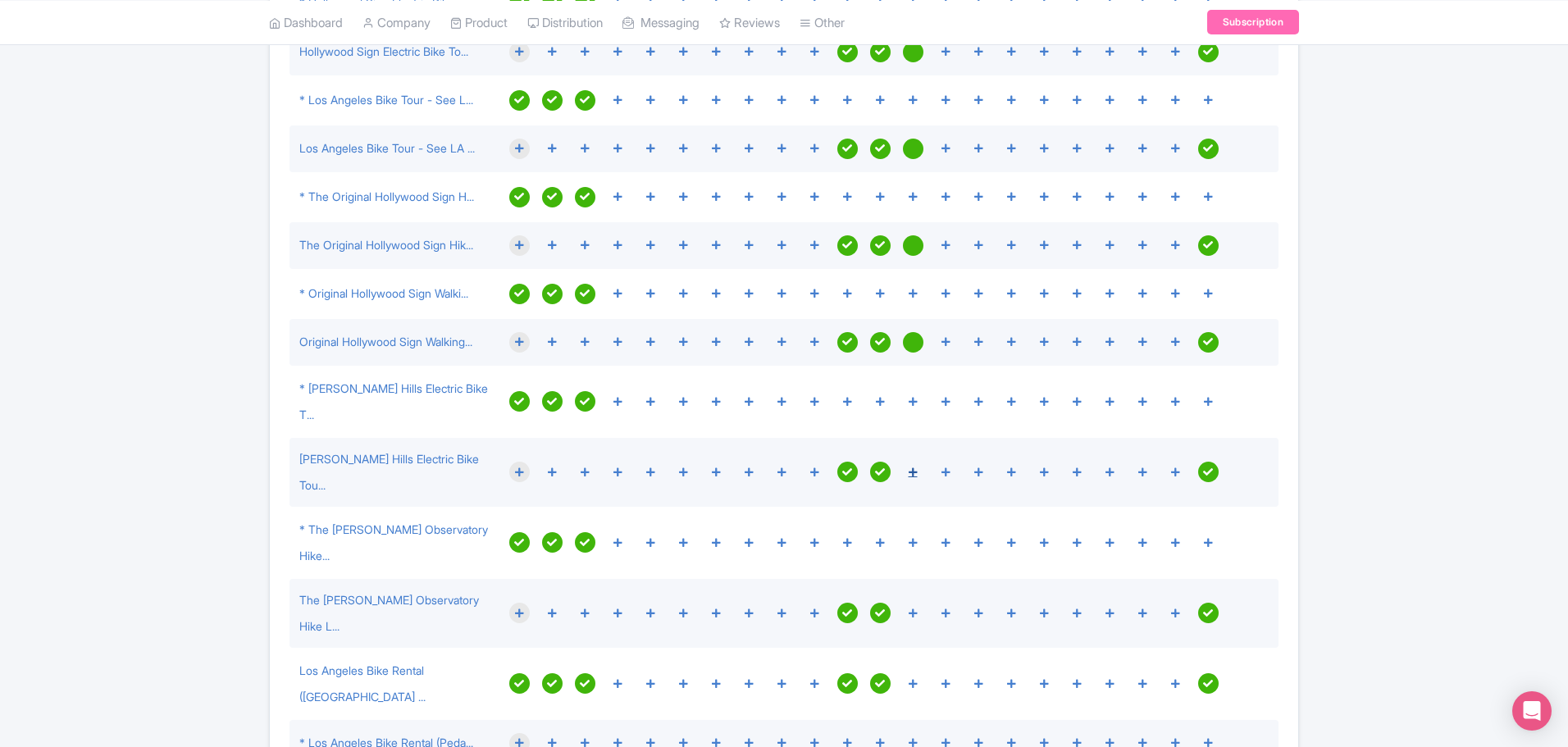
click at [918, 462] on div at bounding box center [913, 472] width 21 height 21
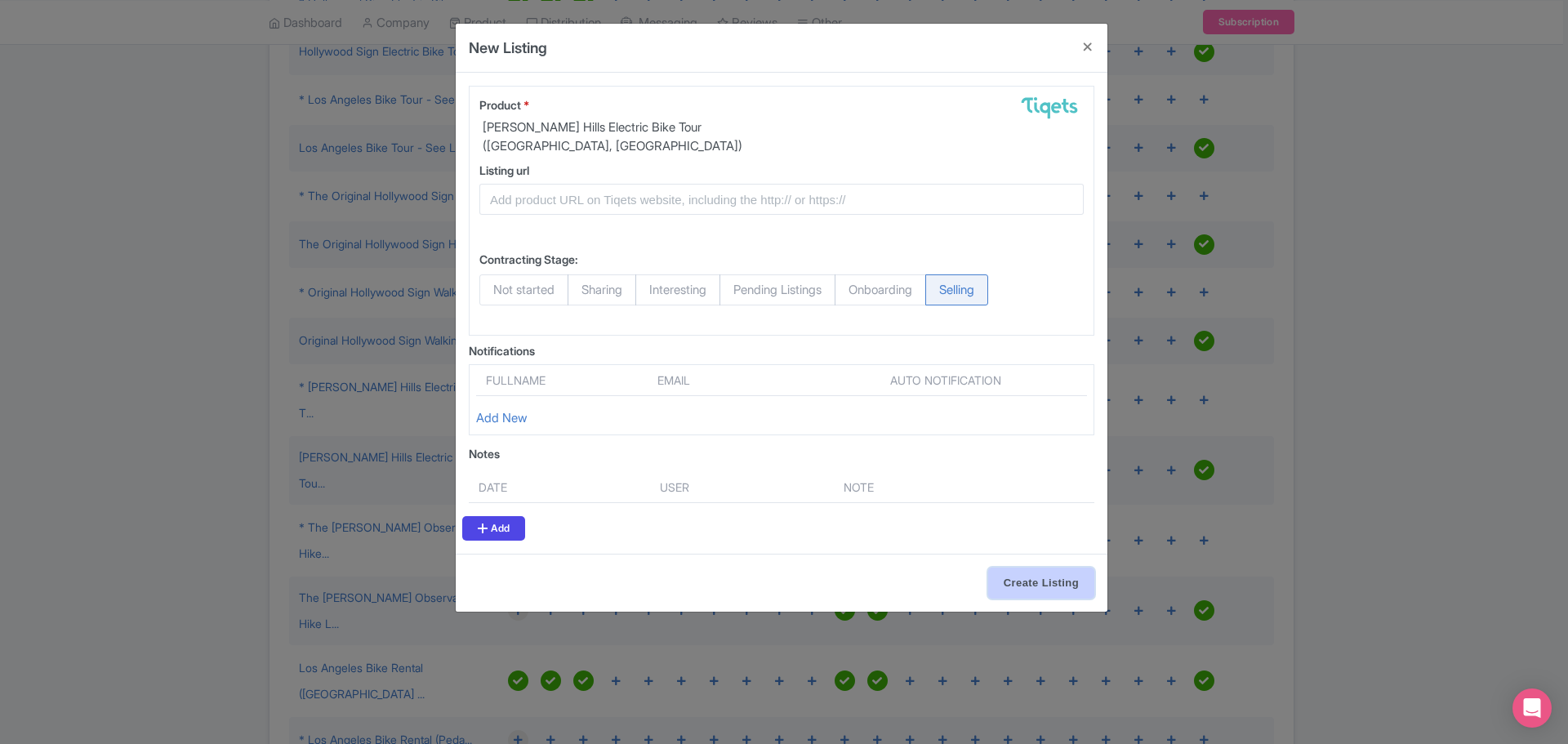
click at [1030, 588] on input "Create Listing" at bounding box center [1041, 583] width 106 height 31
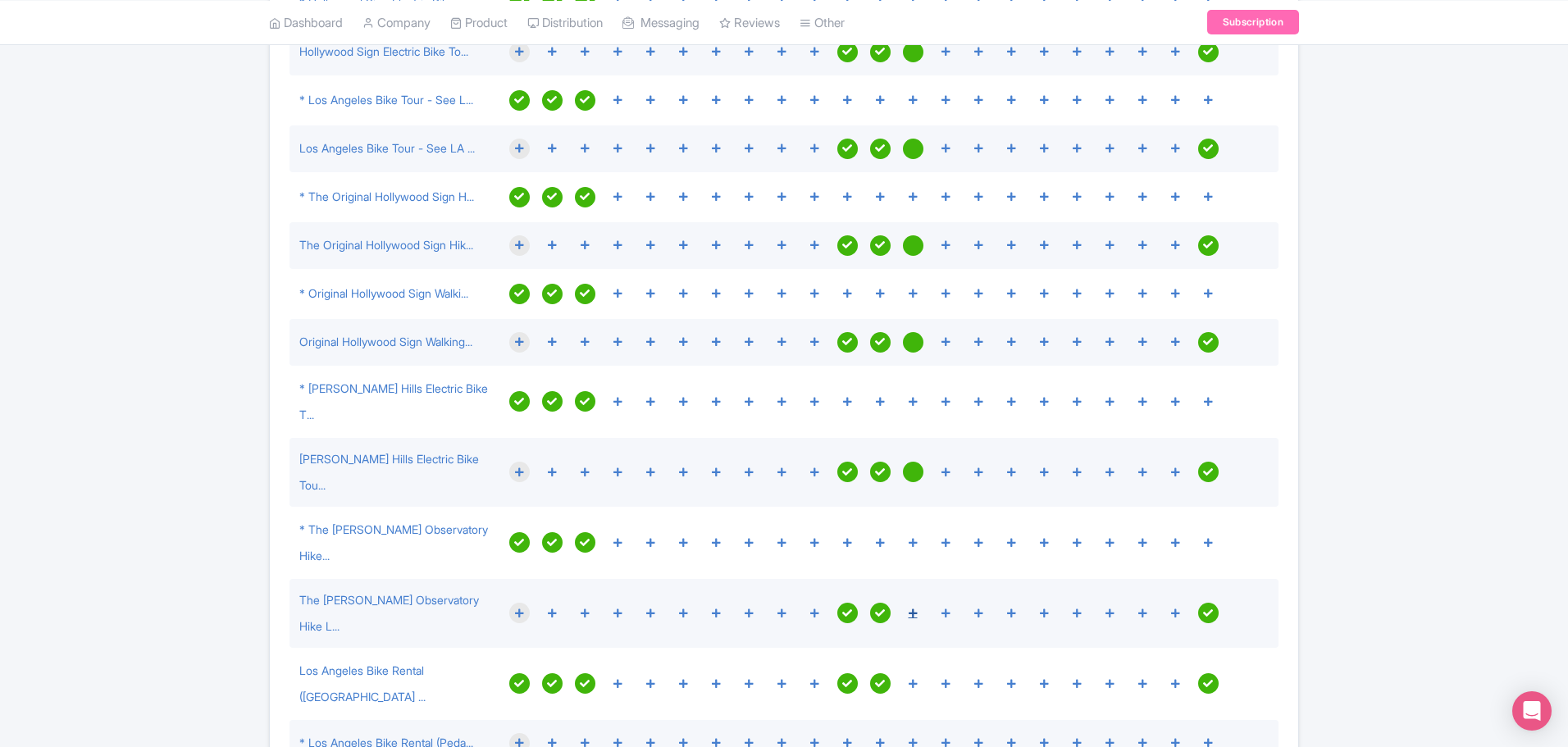
click at [913, 608] on icon at bounding box center [913, 613] width 9 height 10
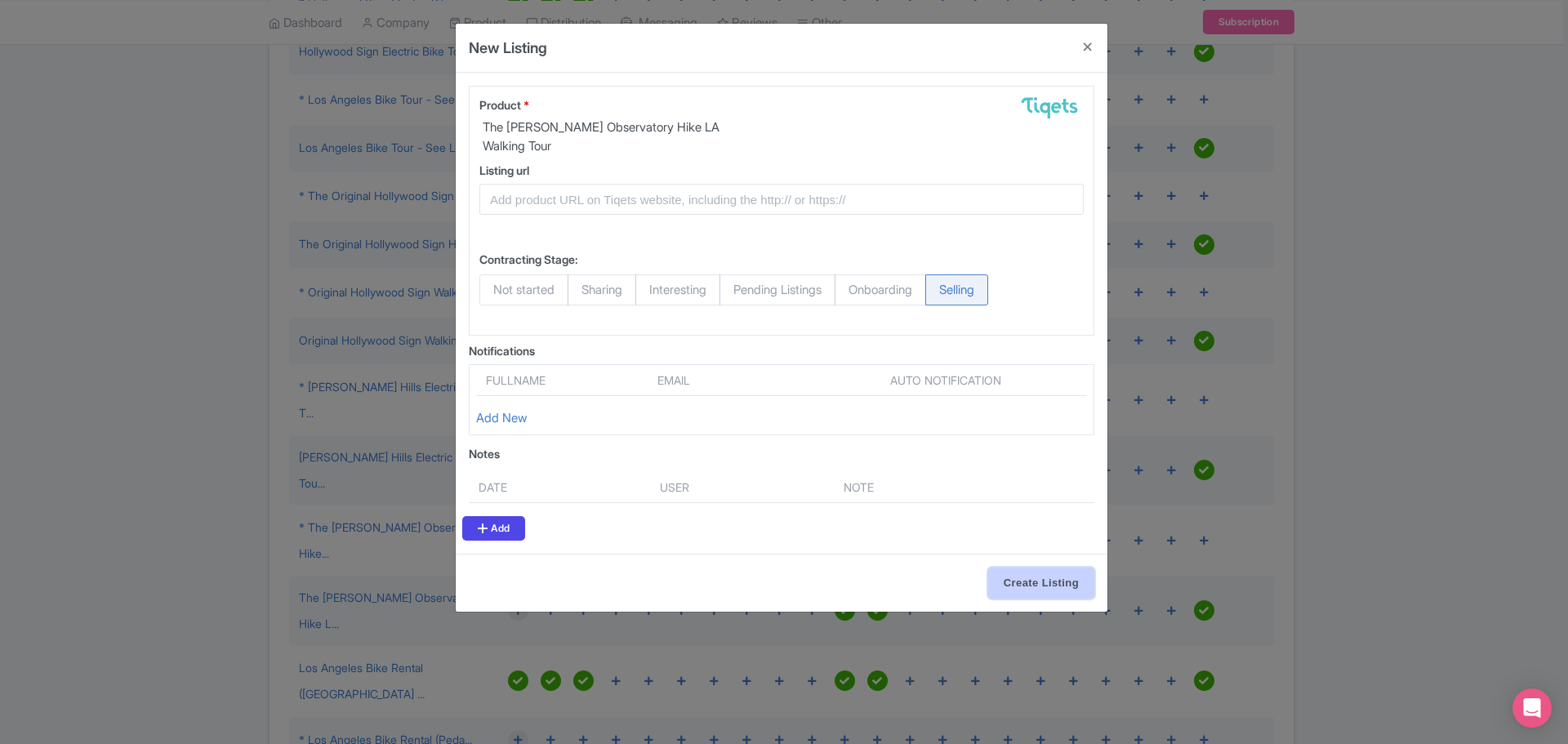
click at [1013, 567] on input "Create Listing" at bounding box center [1041, 583] width 106 height 31
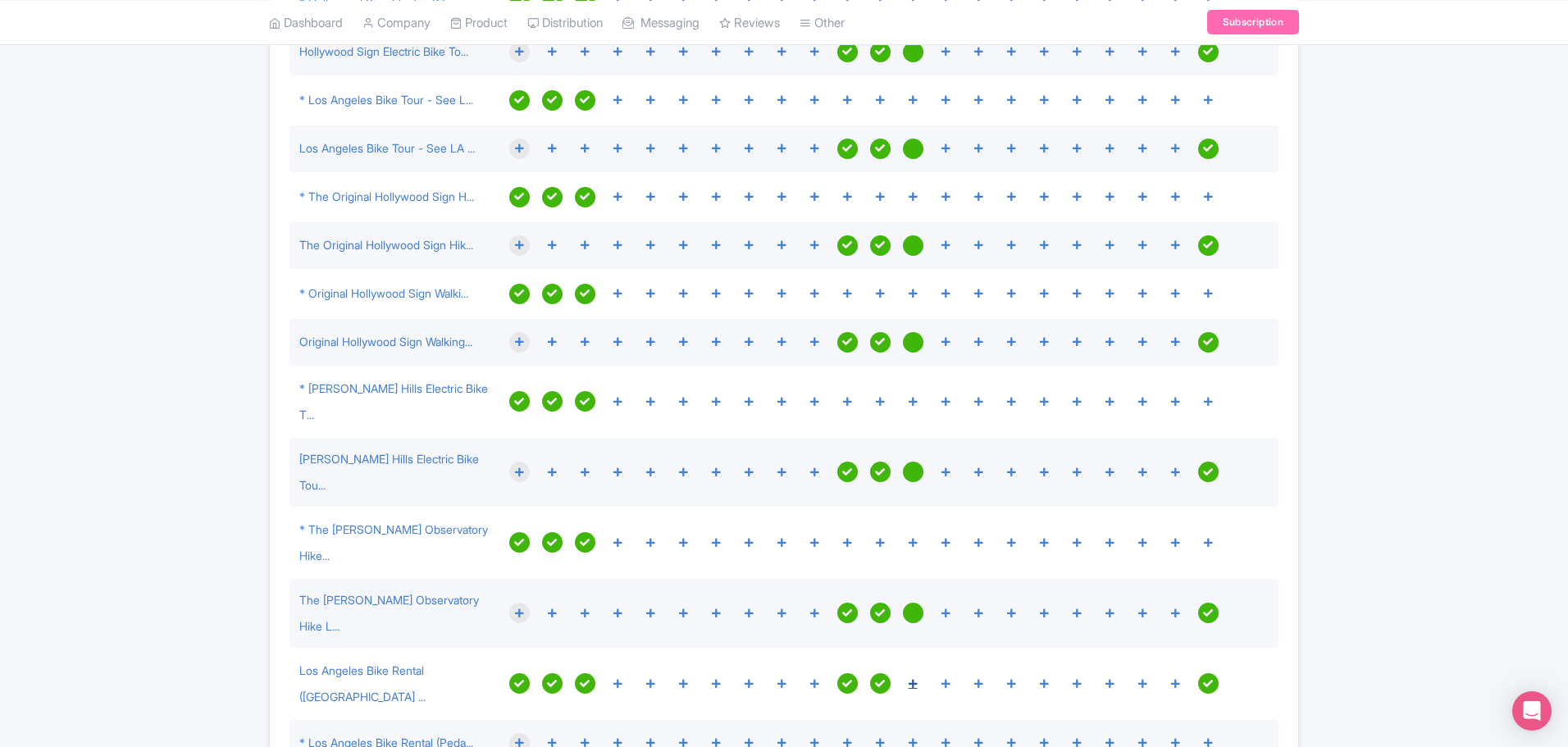
click at [917, 679] on icon at bounding box center [913, 684] width 9 height 10
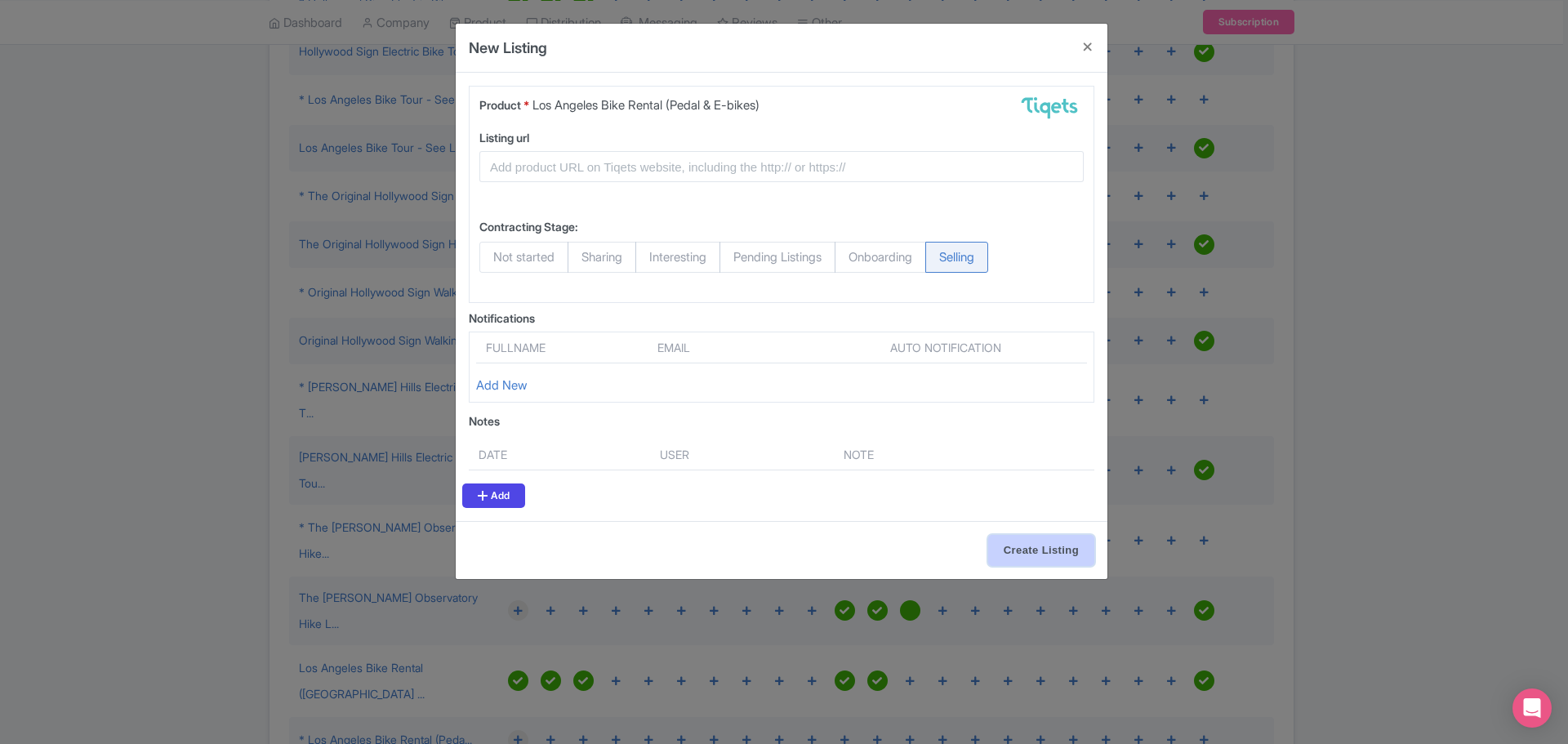
click at [1023, 564] on input "Create Listing" at bounding box center [1041, 550] width 106 height 31
